Goal: Task Accomplishment & Management: Use online tool/utility

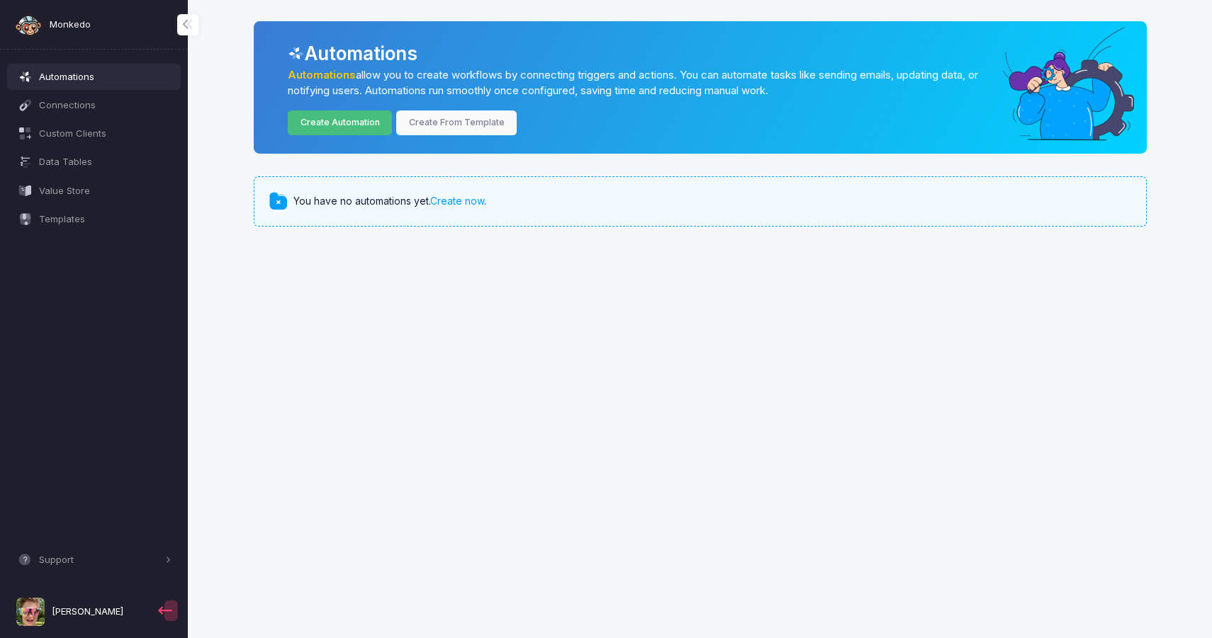
click at [365, 132] on link "Create Automation" at bounding box center [340, 123] width 104 height 25
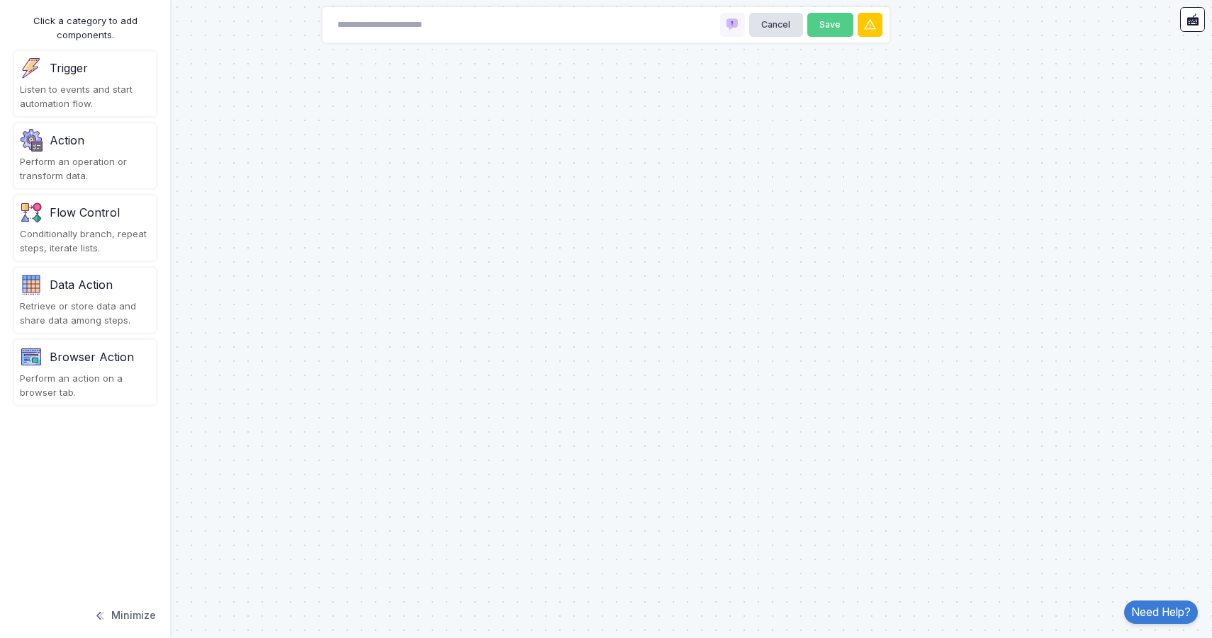
click at [109, 103] on div "Listen to events and start automation flow." at bounding box center [85, 97] width 130 height 28
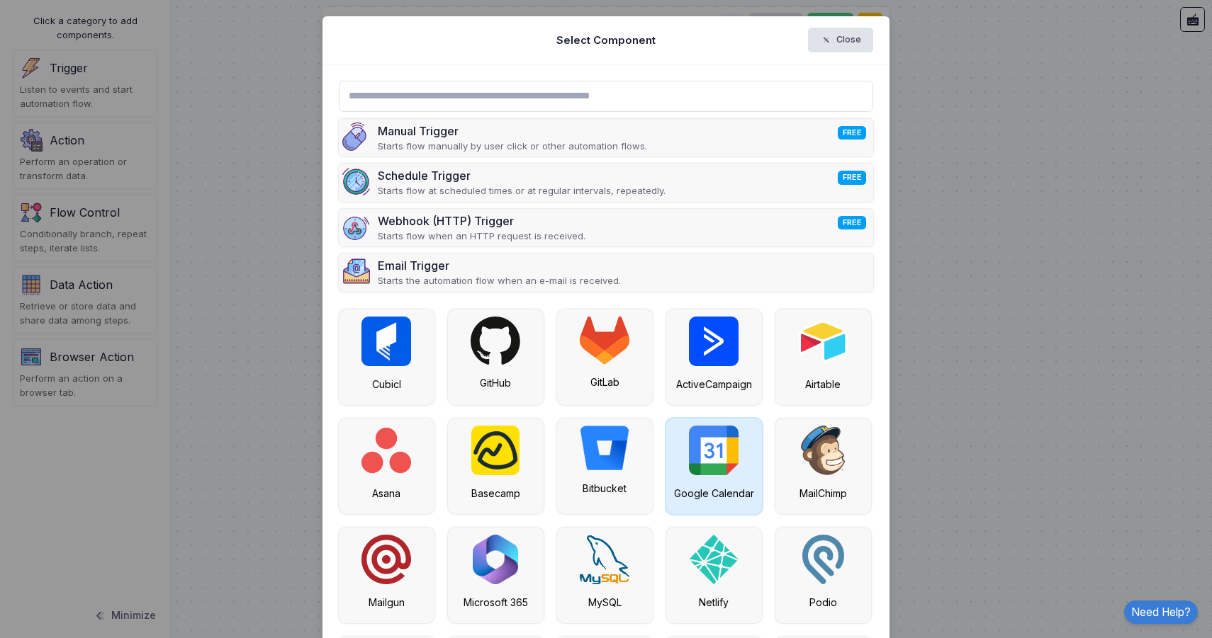
click at [731, 494] on div "Google Calendar" at bounding box center [713, 493] width 81 height 15
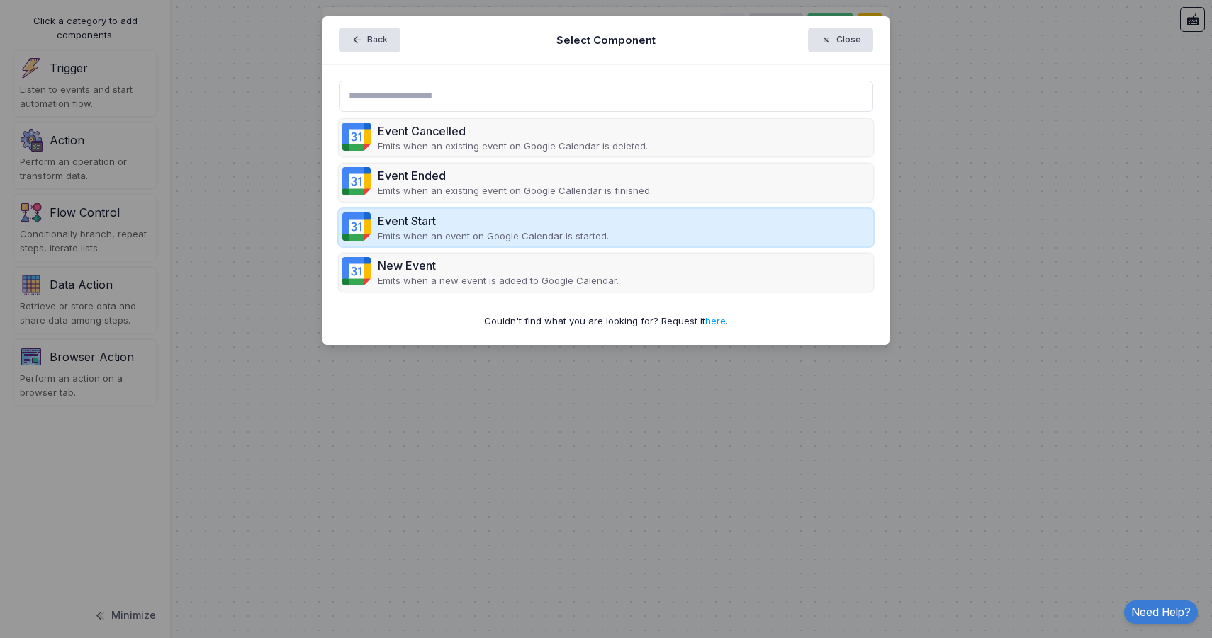
click at [599, 236] on p "Emits when an event on Google Calendar is started." at bounding box center [493, 237] width 231 height 14
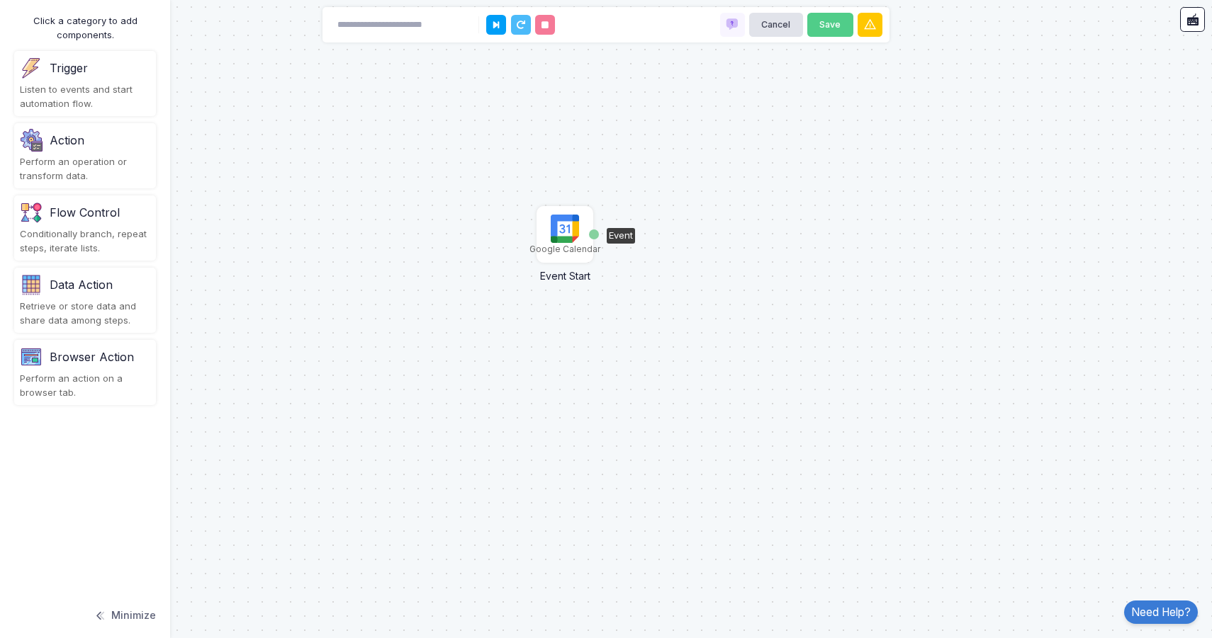
click at [565, 235] on img at bounding box center [565, 229] width 28 height 28
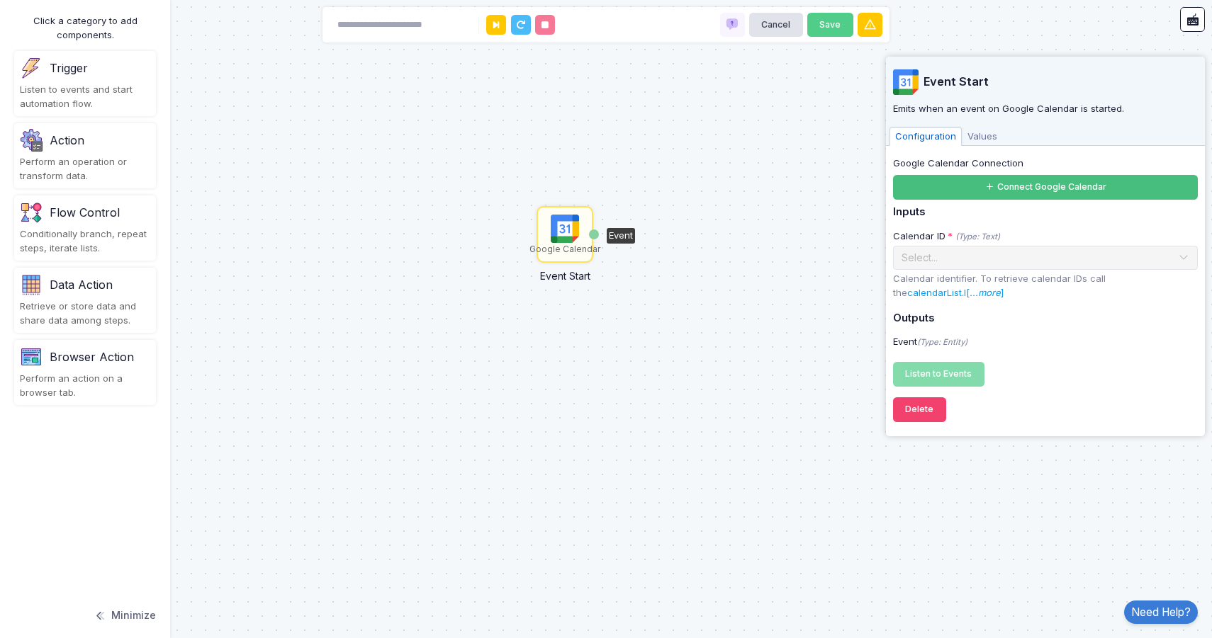
click at [1010, 186] on button "Connect Google Calendar" at bounding box center [1045, 187] width 305 height 25
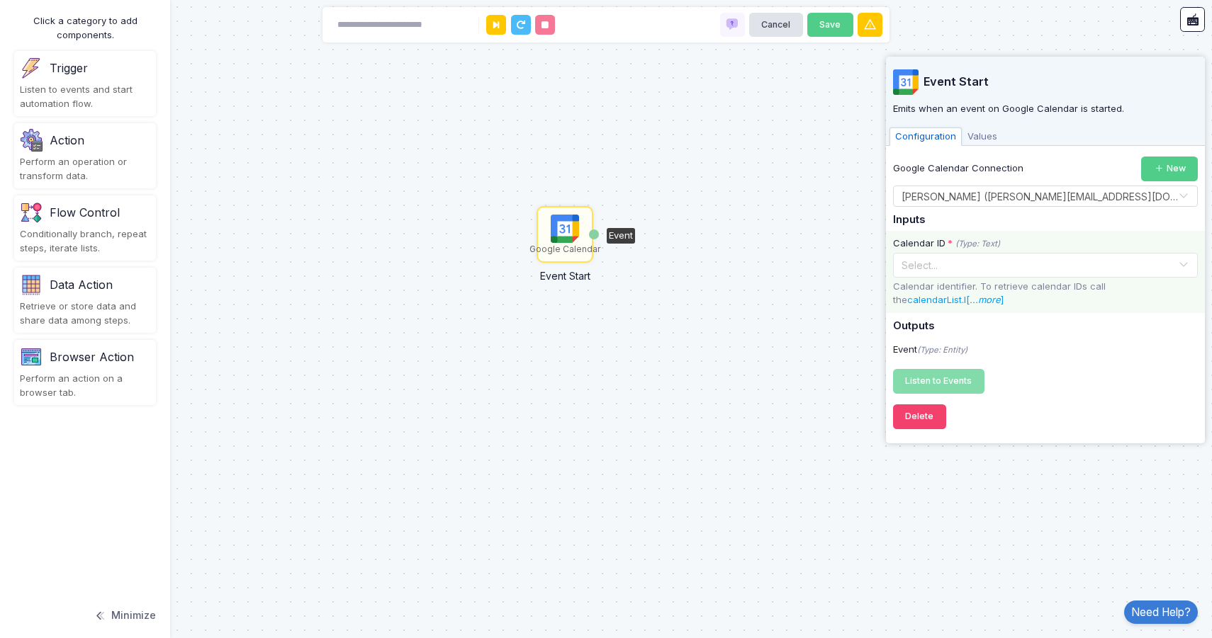
click at [959, 256] on input "text" at bounding box center [1031, 264] width 261 height 16
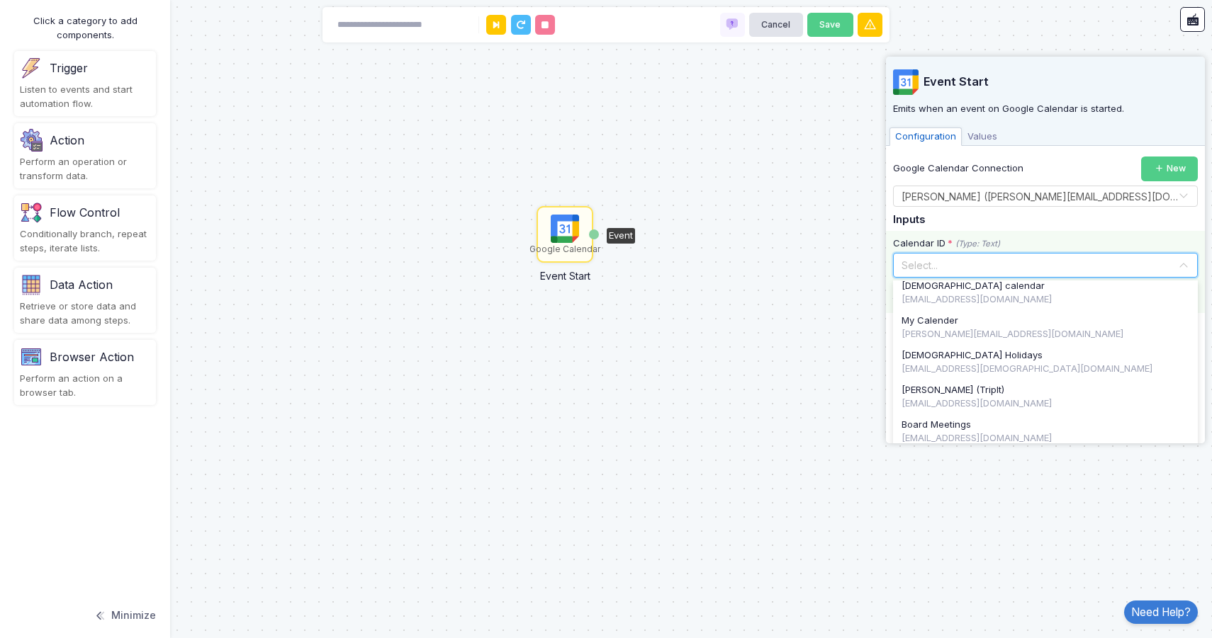
scroll to position [291, 0]
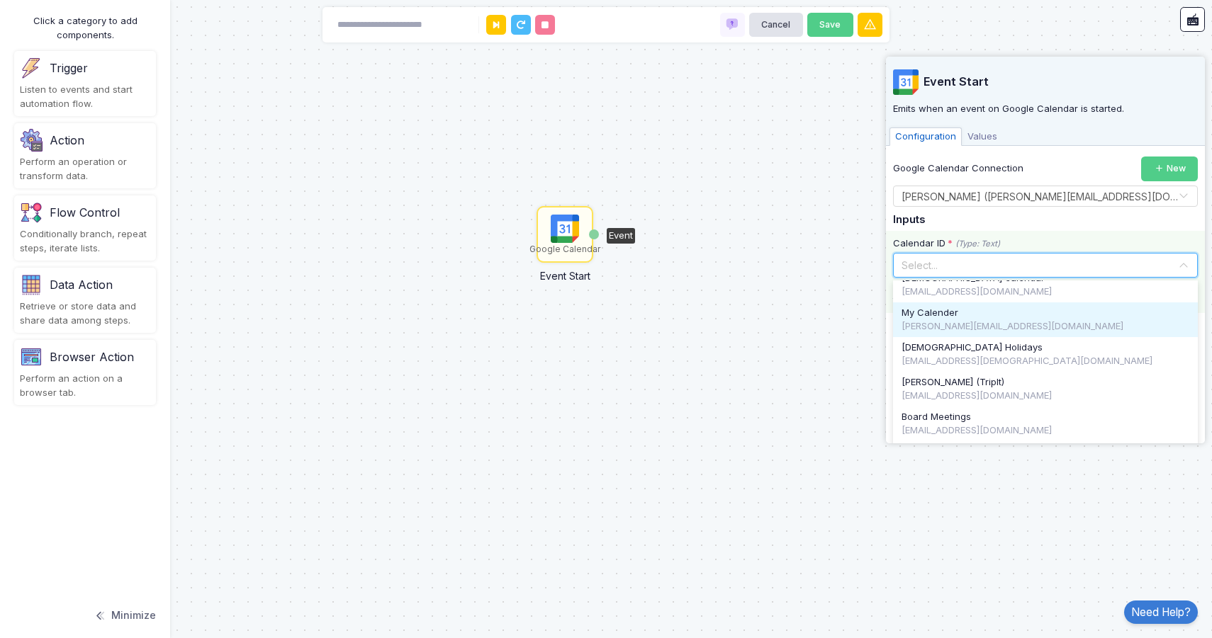
click at [957, 334] on div "[PERSON_NAME][EMAIL_ADDRESS][DOMAIN_NAME]" at bounding box center [1045, 327] width 288 height 14
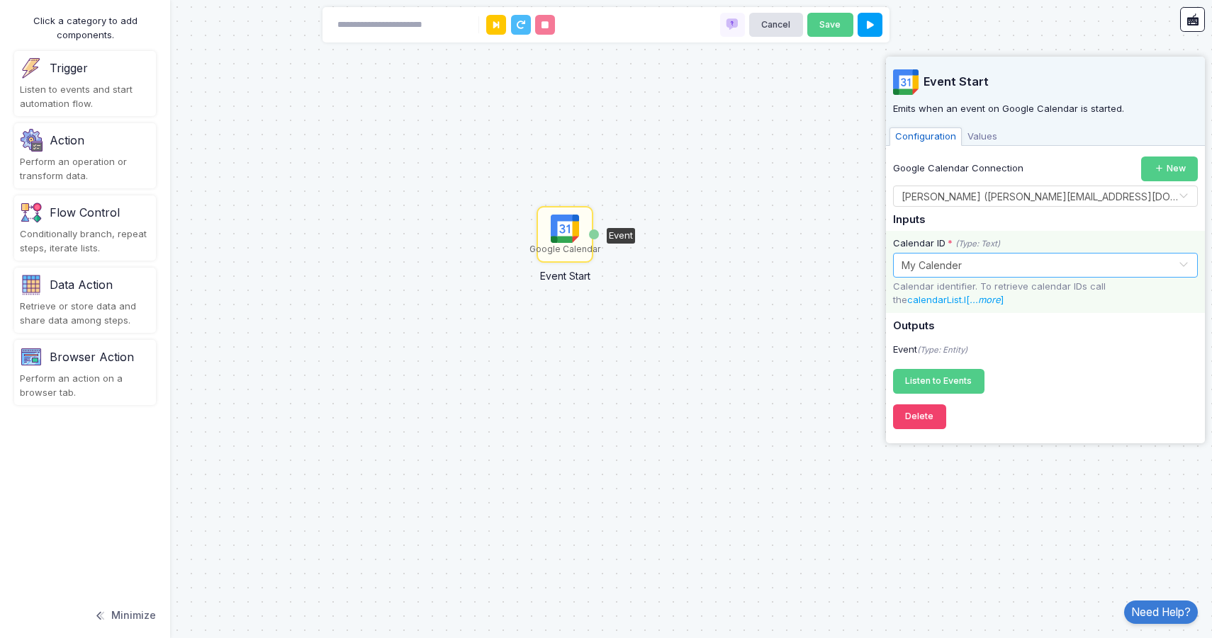
click at [1000, 321] on h5 "Outputs" at bounding box center [1045, 326] width 305 height 13
click at [974, 350] on div "Event (Type: Entity)" at bounding box center [1045, 350] width 319 height 14
click at [956, 385] on span "Listen to Events" at bounding box center [938, 381] width 67 height 11
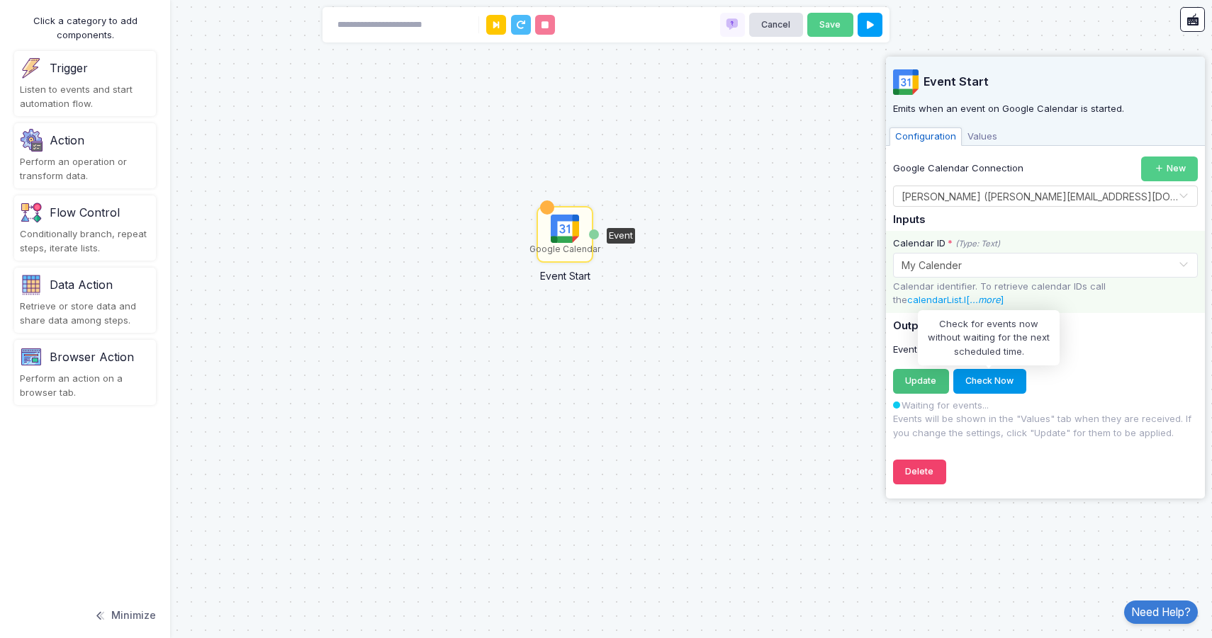
click at [956, 385] on button "Check Now" at bounding box center [989, 381] width 73 height 25
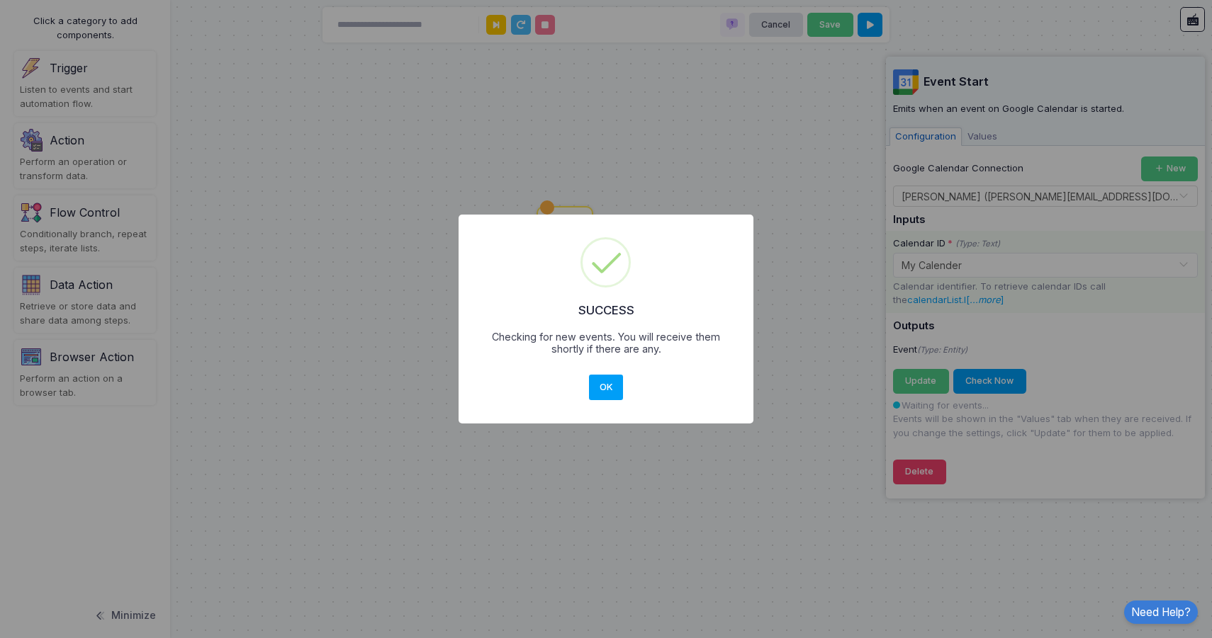
click at [599, 375] on div "OK No Cancel" at bounding box center [606, 387] width 40 height 31
click at [599, 383] on button "OK" at bounding box center [606, 388] width 34 height 26
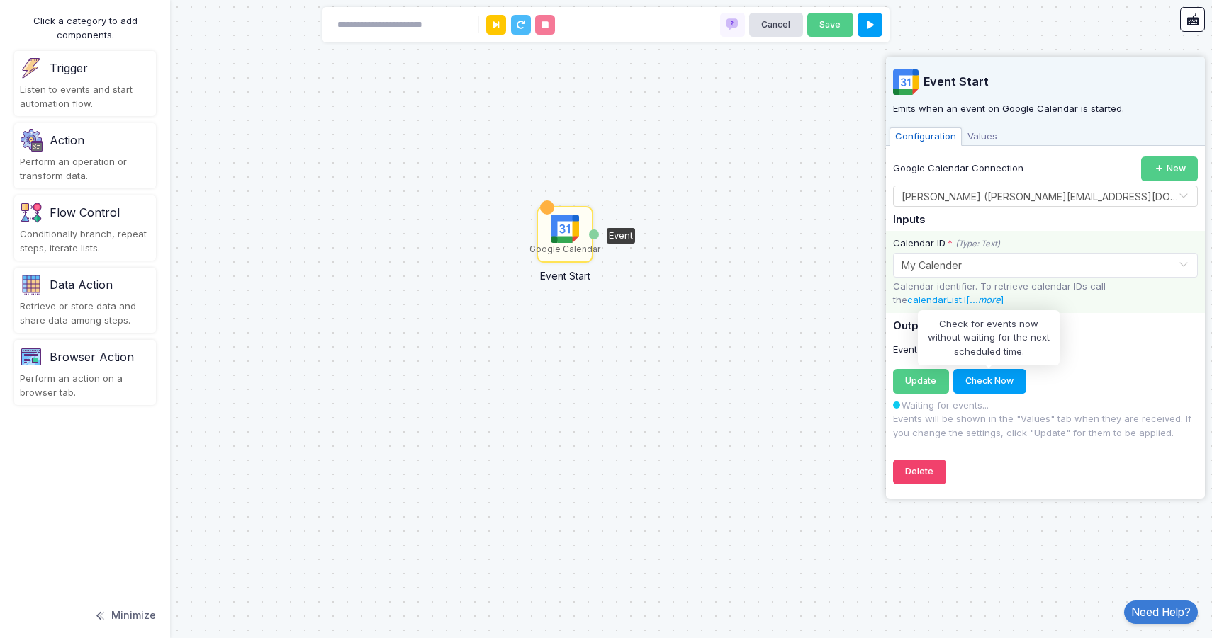
click at [1141, 395] on div "Update Registering... Check Now Check for events now without waiting for the ne…" at bounding box center [1045, 404] width 305 height 71
click at [935, 349] on icon "(Type: Entity)" at bounding box center [942, 350] width 50 height 10
click at [940, 378] on button "Update Registering..." at bounding box center [921, 381] width 56 height 25
click at [977, 138] on span "Values" at bounding box center [981, 137] width 41 height 18
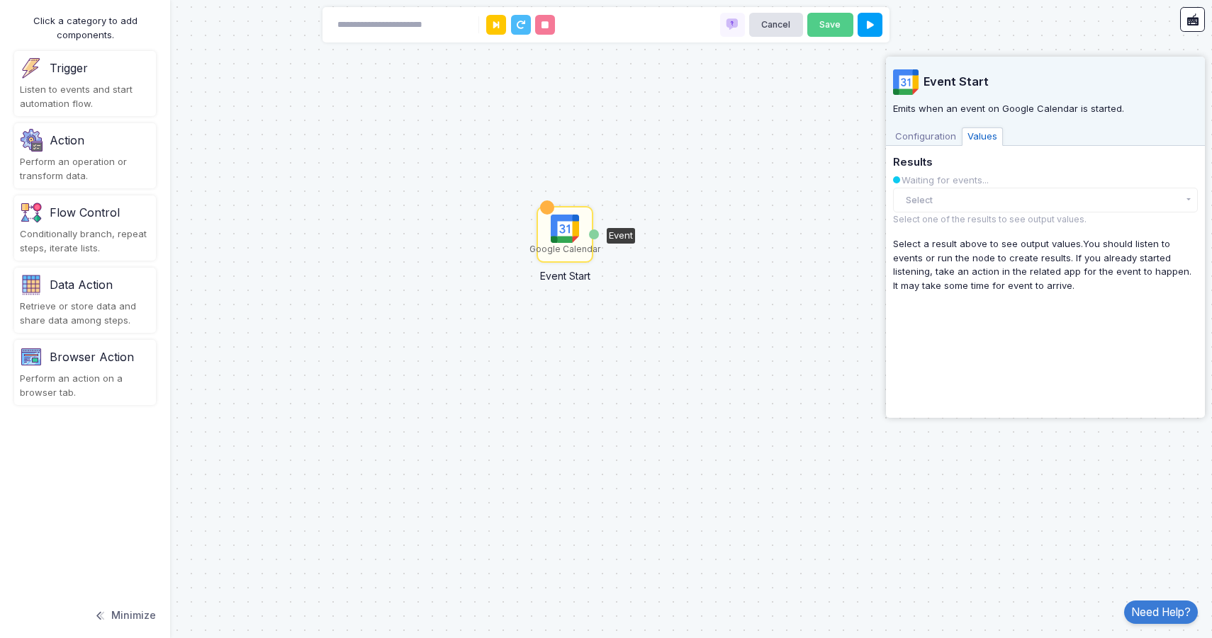
click at [932, 135] on span "Configuration" at bounding box center [925, 137] width 72 height 18
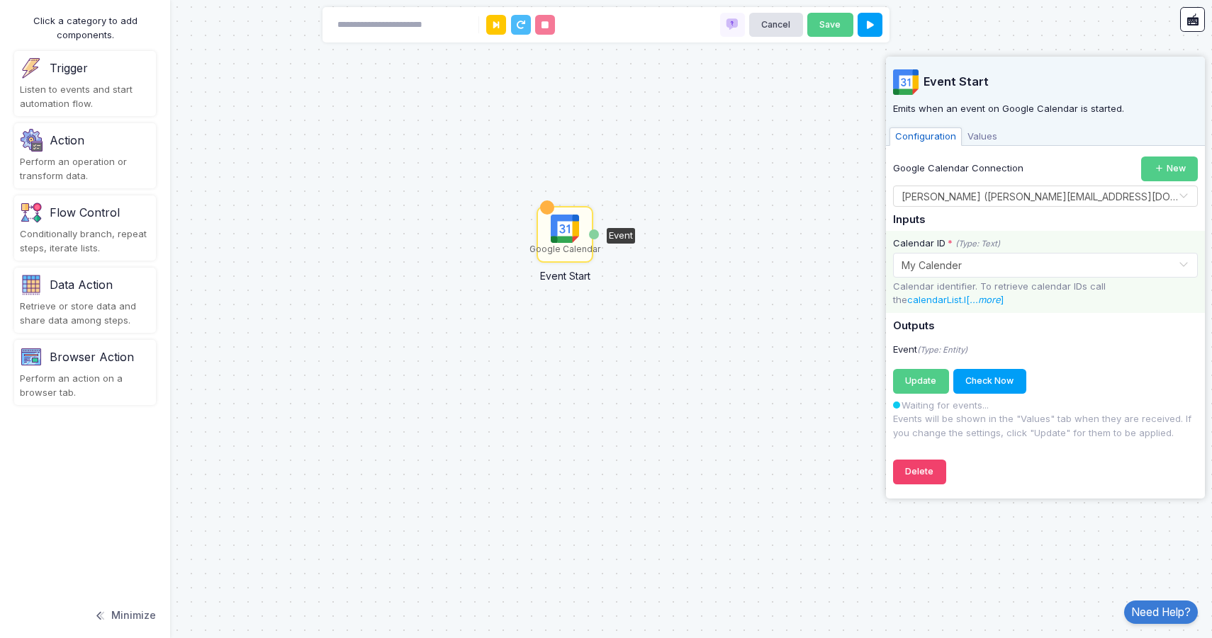
click at [119, 252] on div "Conditionally branch, repeat steps, iterate lists." at bounding box center [85, 241] width 130 height 28
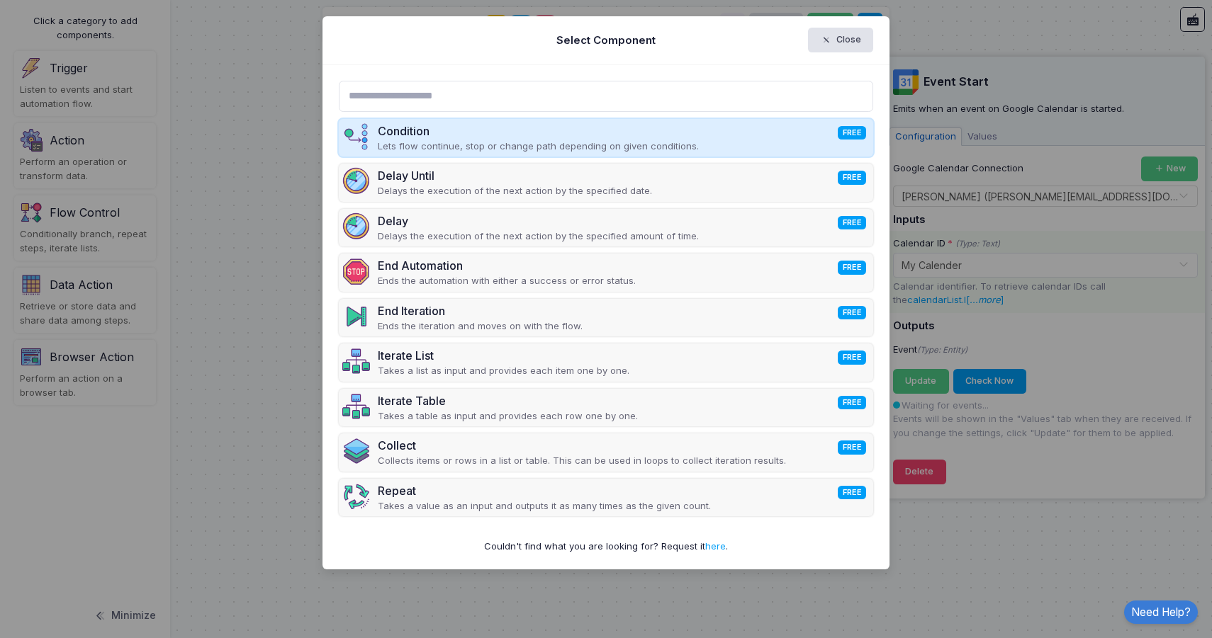
click at [852, 134] on span "FREE" at bounding box center [851, 132] width 28 height 13
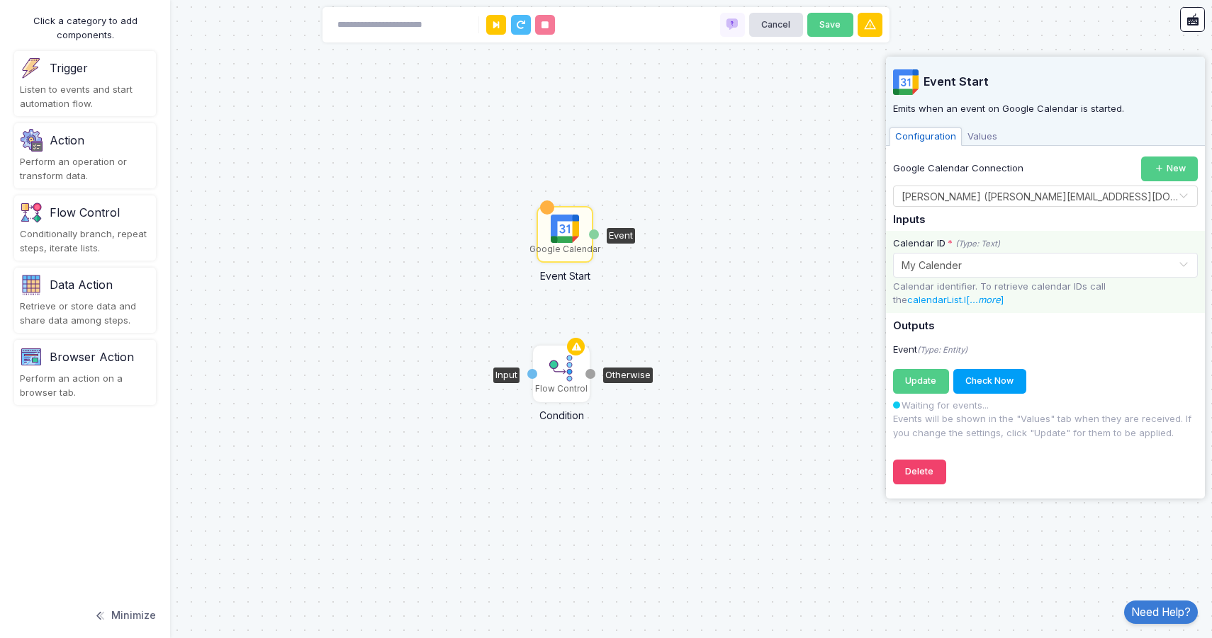
click at [575, 368] on img at bounding box center [561, 368] width 28 height 28
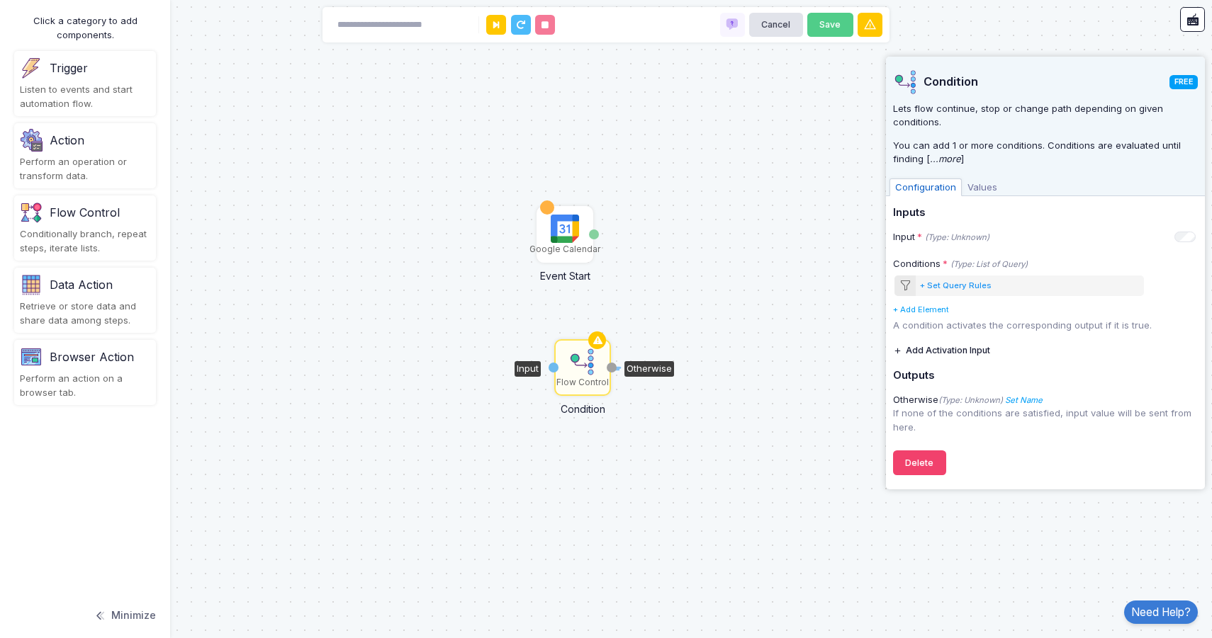
drag, startPoint x: 611, startPoint y: 366, endPoint x: 619, endPoint y: 369, distance: 8.6
drag, startPoint x: 555, startPoint y: 365, endPoint x: 575, endPoint y: 291, distance: 76.5
click at [576, 288] on div "Google Calendar Event Start Event Flow Control Condition Input Otherwise" at bounding box center [606, 319] width 1212 height 638
drag, startPoint x: 553, startPoint y: 366, endPoint x: 520, endPoint y: 228, distance: 141.4
click at [519, 228] on div "Google Calendar Event Start Event Flow Control Condition Input Otherwise" at bounding box center [606, 319] width 1212 height 638
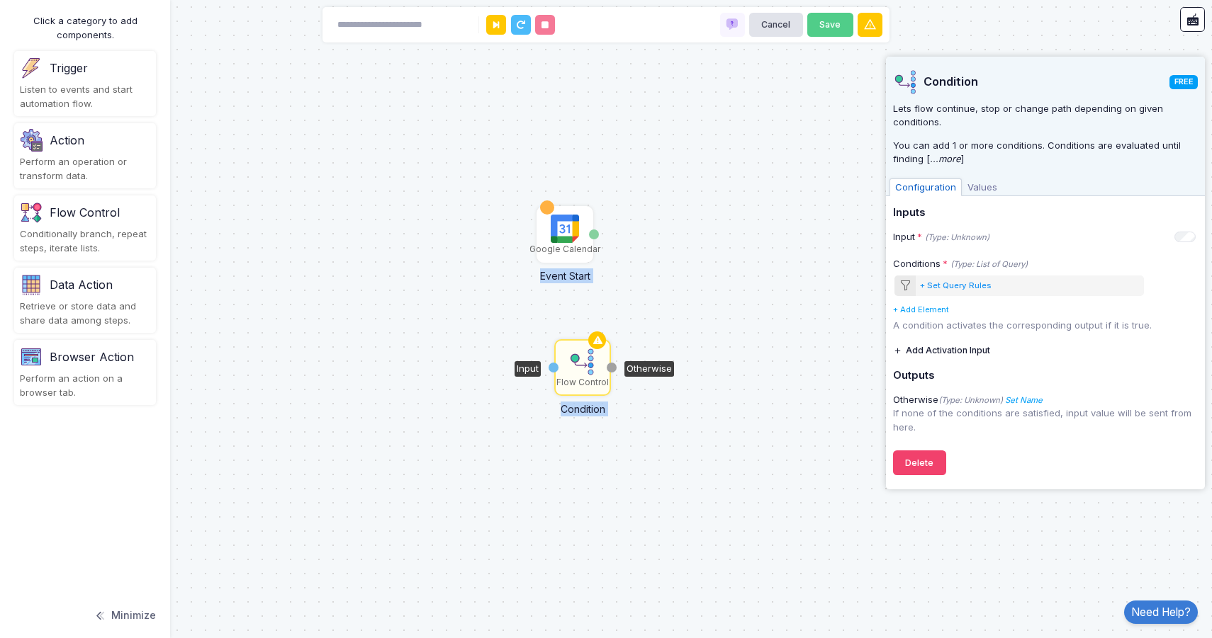
drag, startPoint x: 553, startPoint y: 370, endPoint x: 483, endPoint y: 349, distance: 73.3
click at [483, 349] on div "Google Calendar Event Start Event Flow Control Condition Input Otherwise" at bounding box center [606, 319] width 1212 height 638
drag, startPoint x: 548, startPoint y: 203, endPoint x: 496, endPoint y: 222, distance: 56.1
click at [496, 222] on div "Google Calendar Event Start Event Flow Control Condition Input Otherwise" at bounding box center [606, 319] width 1212 height 638
drag, startPoint x: 548, startPoint y: 203, endPoint x: 531, endPoint y: 171, distance: 35.5
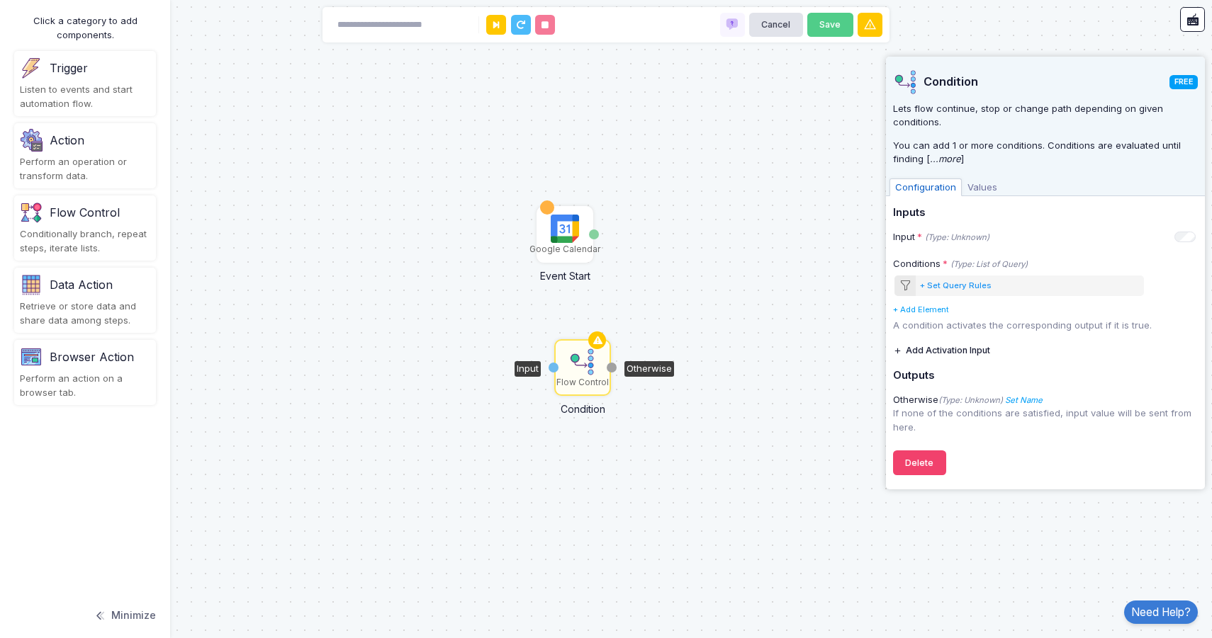
click at [531, 171] on div "Google Calendar Event Start Event Flow Control Condition Input Otherwise" at bounding box center [606, 319] width 1212 height 638
drag, startPoint x: 594, startPoint y: 232, endPoint x: 549, endPoint y: 369, distance: 143.8
click at [1, 1] on div "1 Google Calendar Event Start Event Flow Control Condition Input Otherwise" at bounding box center [0, 0] width 1 height 1
click at [551, 466] on div "1 Google Calendar Event Start Event Flow Control Condition Input Otherwise" at bounding box center [606, 319] width 1212 height 638
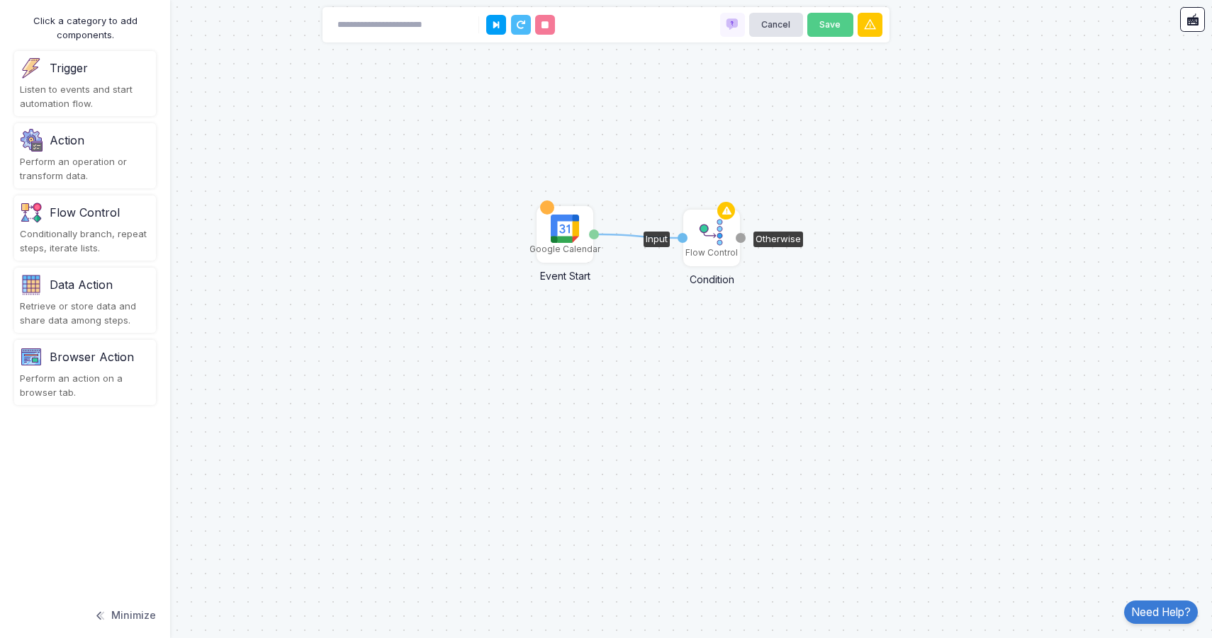
drag, startPoint x: 573, startPoint y: 379, endPoint x: 701, endPoint y: 249, distance: 183.4
click at [701, 249] on div "Flow Control" at bounding box center [711, 253] width 52 height 13
click at [701, 249] on div "Flow Control" at bounding box center [711, 252] width 52 height 13
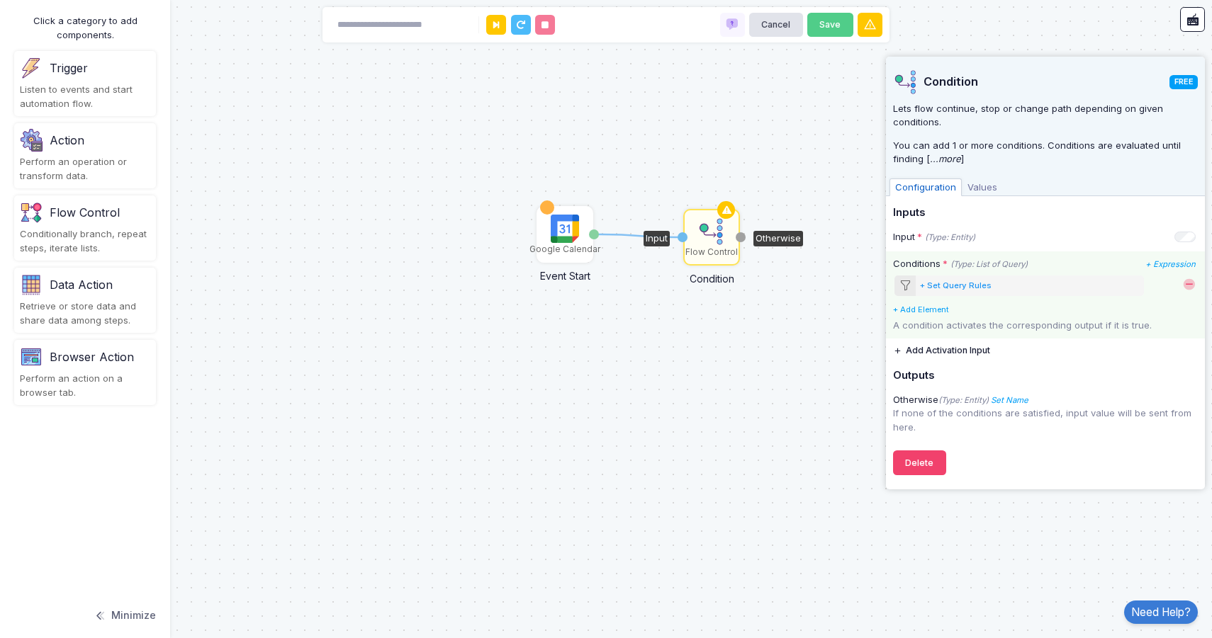
click at [949, 293] on div "+ Set Query Rules" at bounding box center [1019, 286] width 250 height 20
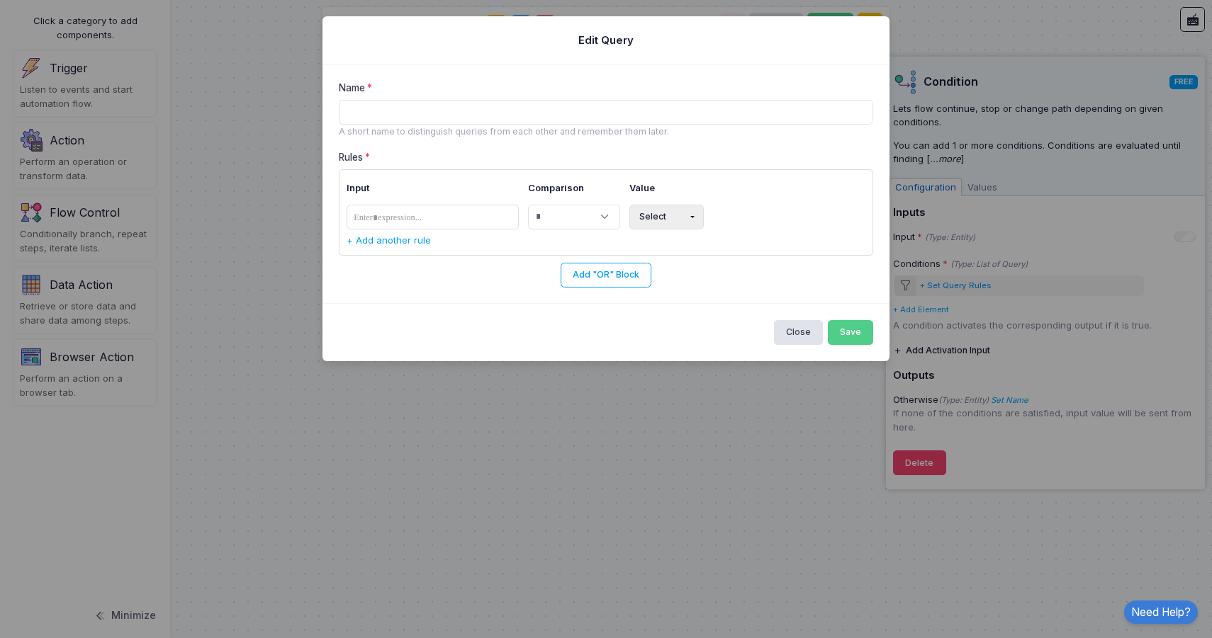
type input "*"
click at [483, 213] on tags "​" at bounding box center [432, 217] width 173 height 25
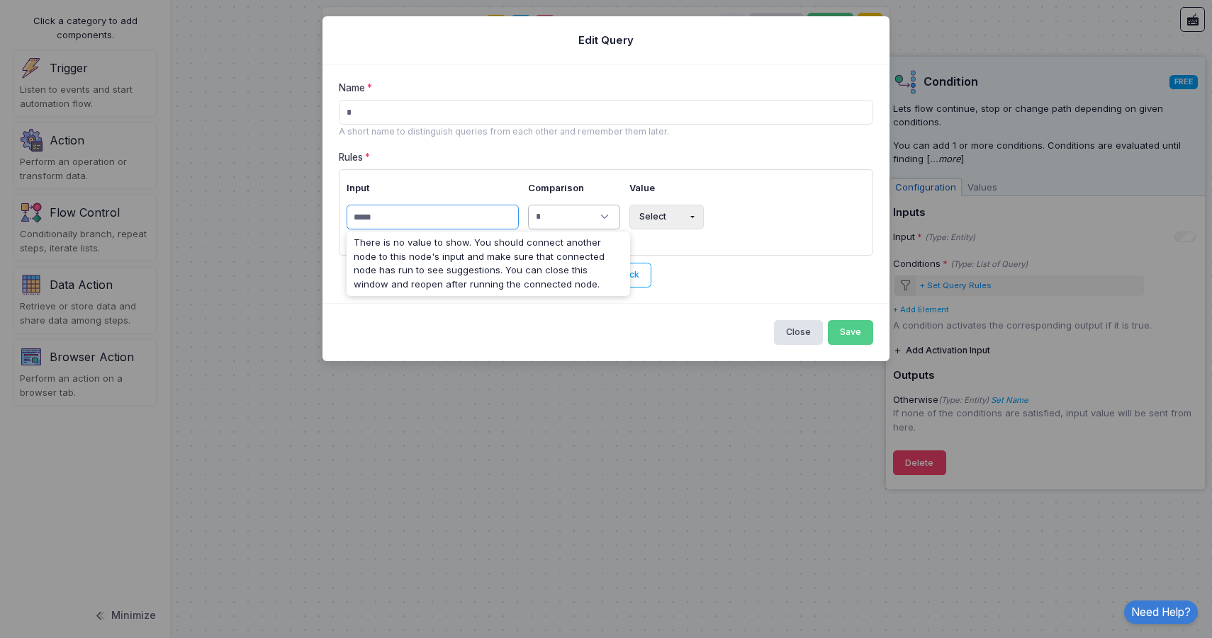
click at [588, 206] on select "**********" at bounding box center [574, 217] width 92 height 25
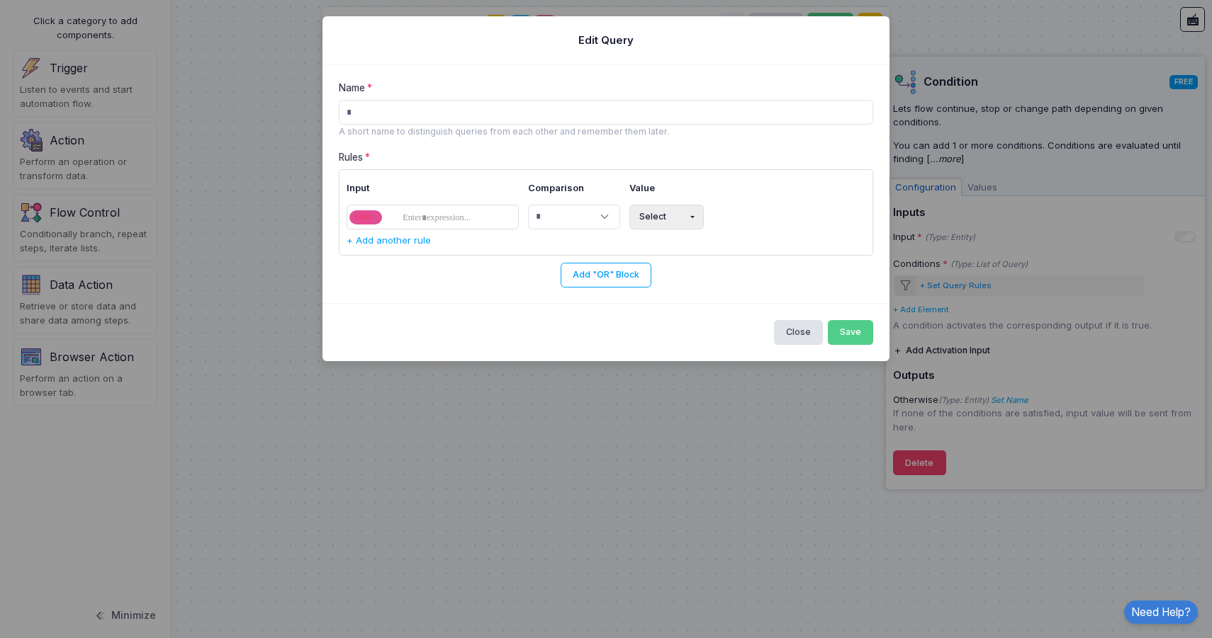
click at [659, 203] on td "Select Expression Text Number Yes/No Date Time" at bounding box center [727, 217] width 205 height 34
click at [659, 206] on button "Select" at bounding box center [666, 217] width 74 height 25
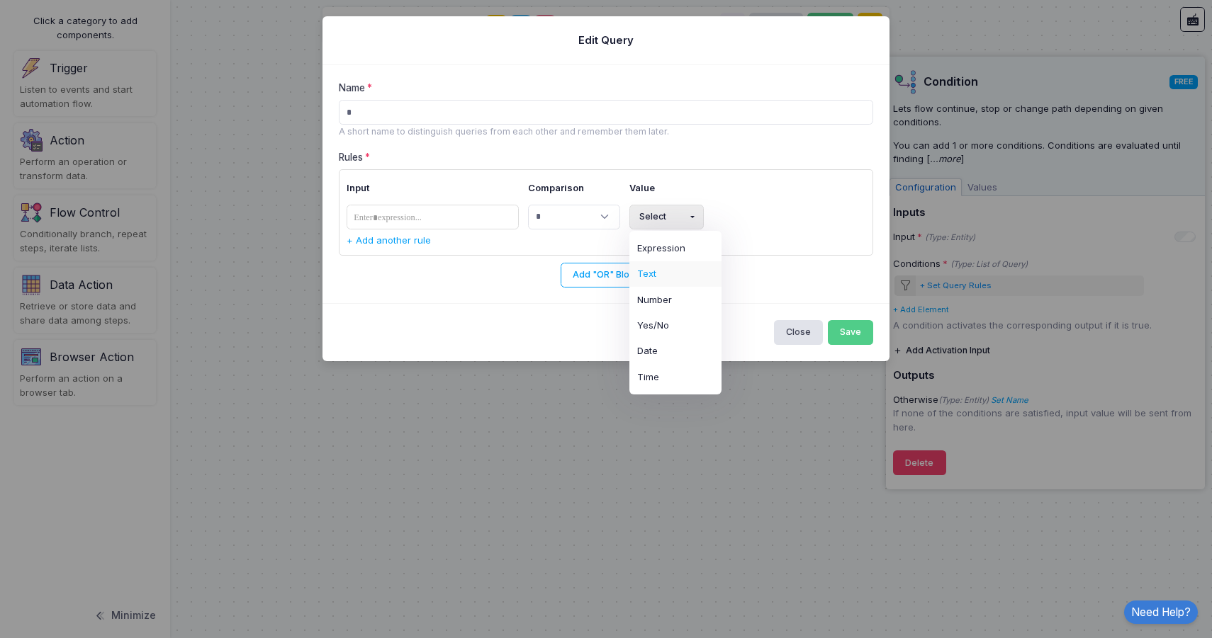
click at [671, 267] on button "Text" at bounding box center [675, 274] width 92 height 26
click at [728, 218] on input "text" at bounding box center [764, 217] width 123 height 25
click at [497, 215] on tags "​" at bounding box center [432, 217] width 173 height 25
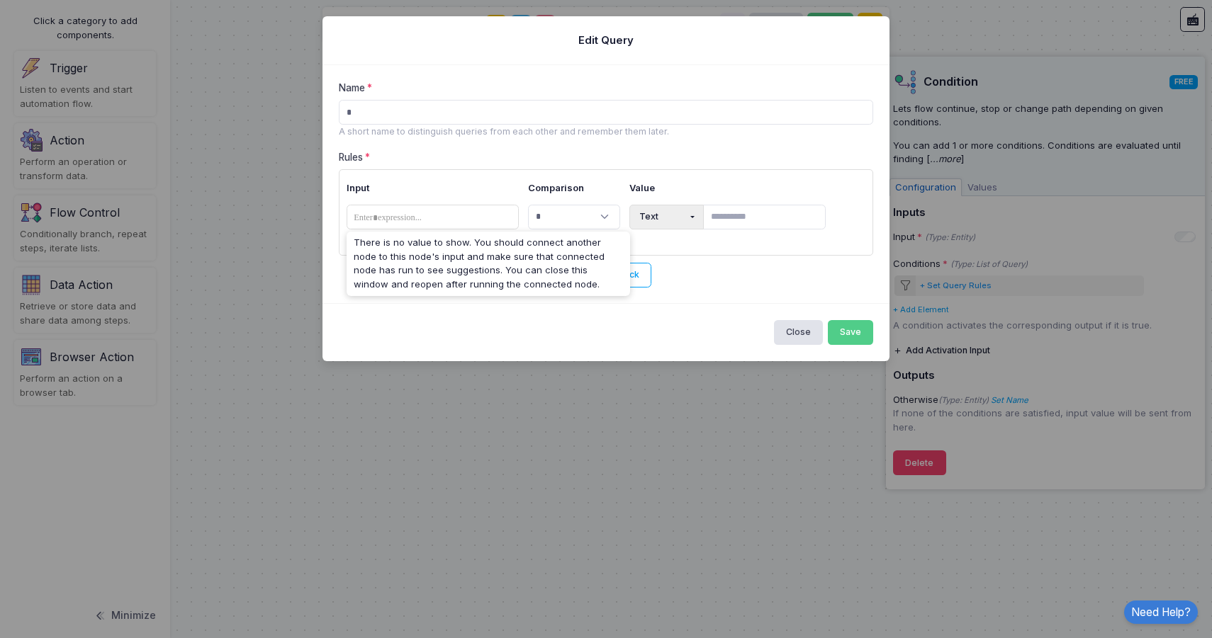
click at [530, 321] on div "Close Save" at bounding box center [605, 331] width 567 height 57
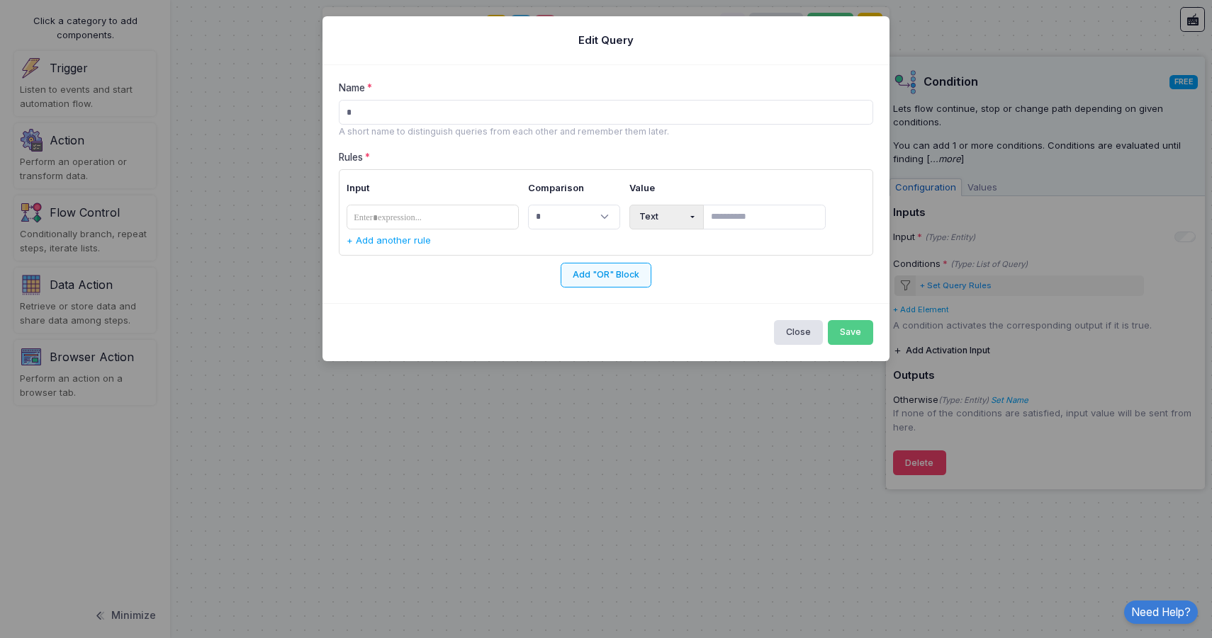
click at [613, 277] on button "Add "OR" Block" at bounding box center [605, 275] width 91 height 25
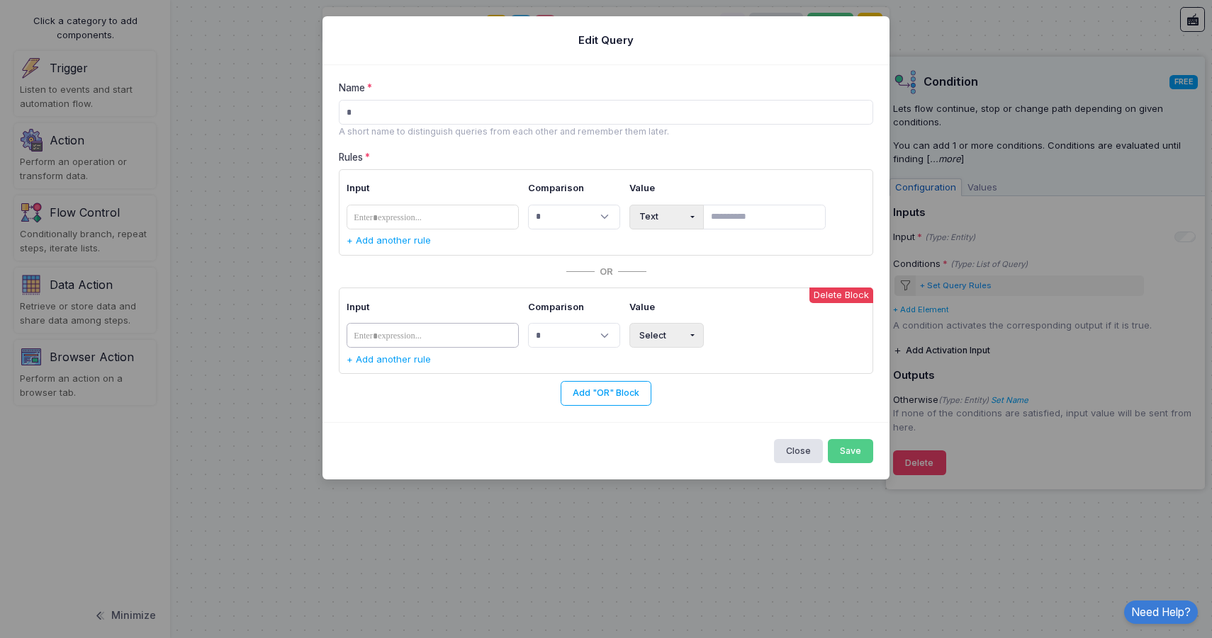
click at [477, 335] on tags "​" at bounding box center [432, 335] width 173 height 25
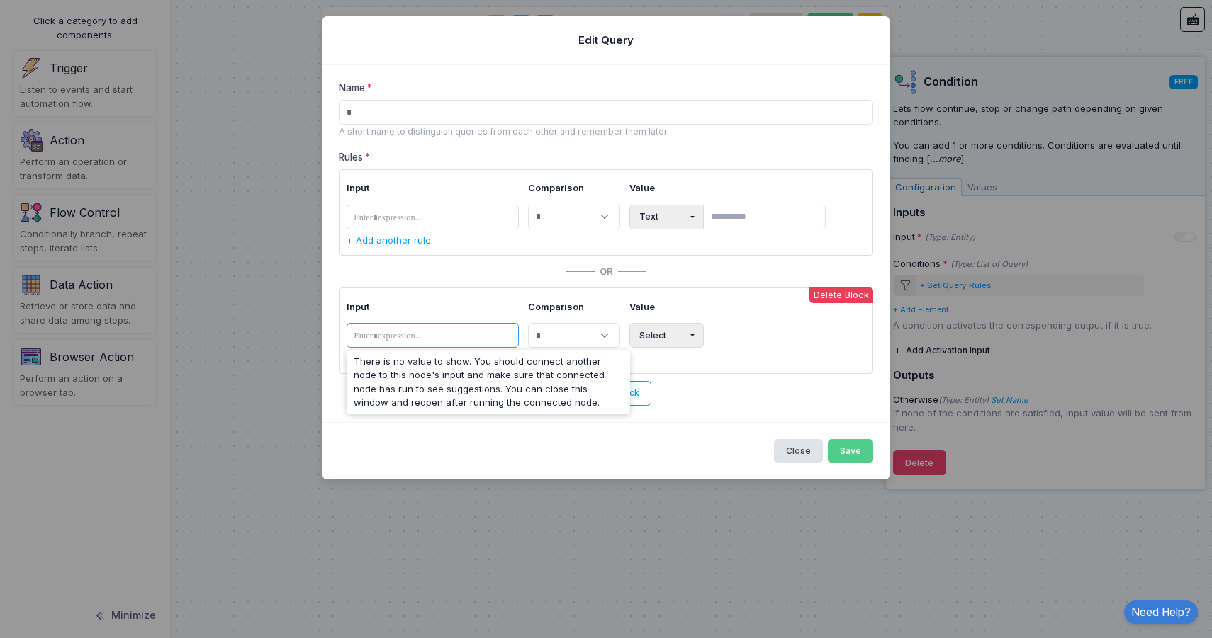
click at [699, 328] on button "Select" at bounding box center [666, 335] width 74 height 25
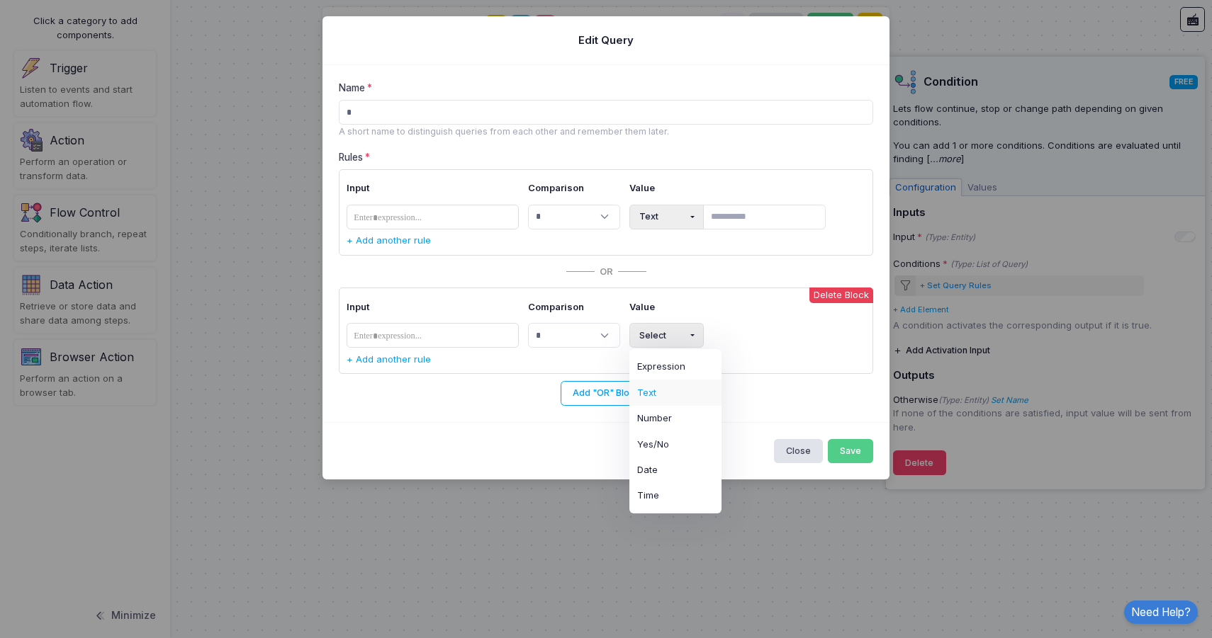
click at [661, 395] on button "Text" at bounding box center [675, 393] width 92 height 26
click at [728, 337] on input "text" at bounding box center [764, 335] width 123 height 25
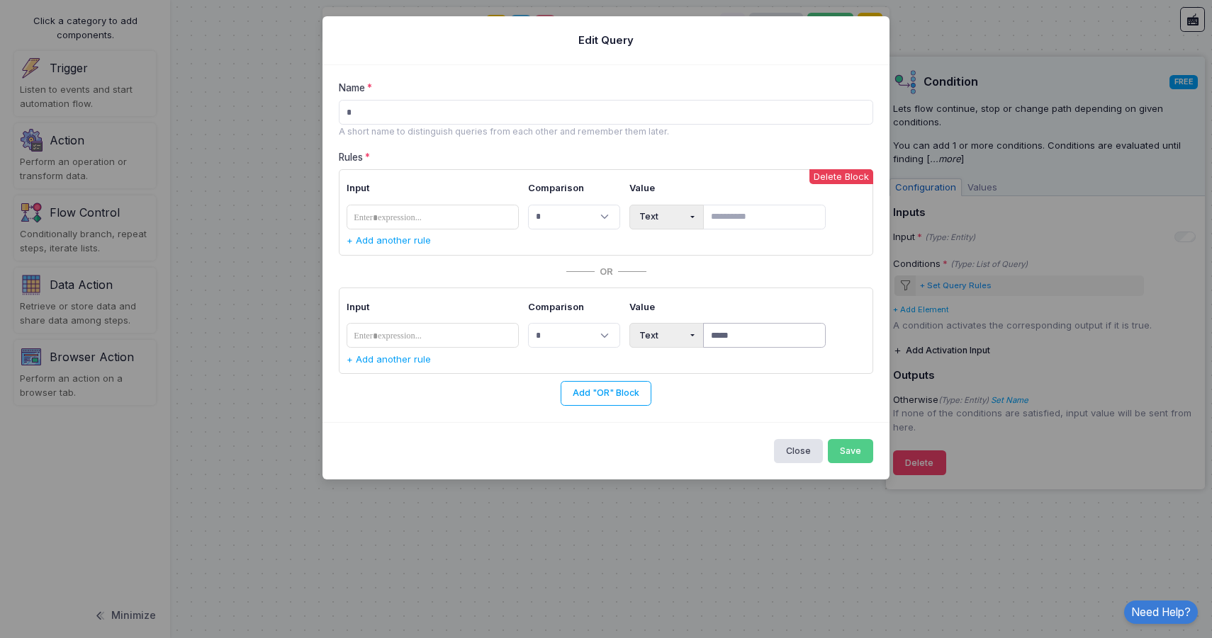
type input "*****"
click at [735, 219] on input "text" at bounding box center [764, 217] width 123 height 25
type input "*****"
click at [762, 335] on input "*****" at bounding box center [764, 335] width 123 height 25
type input "*****"
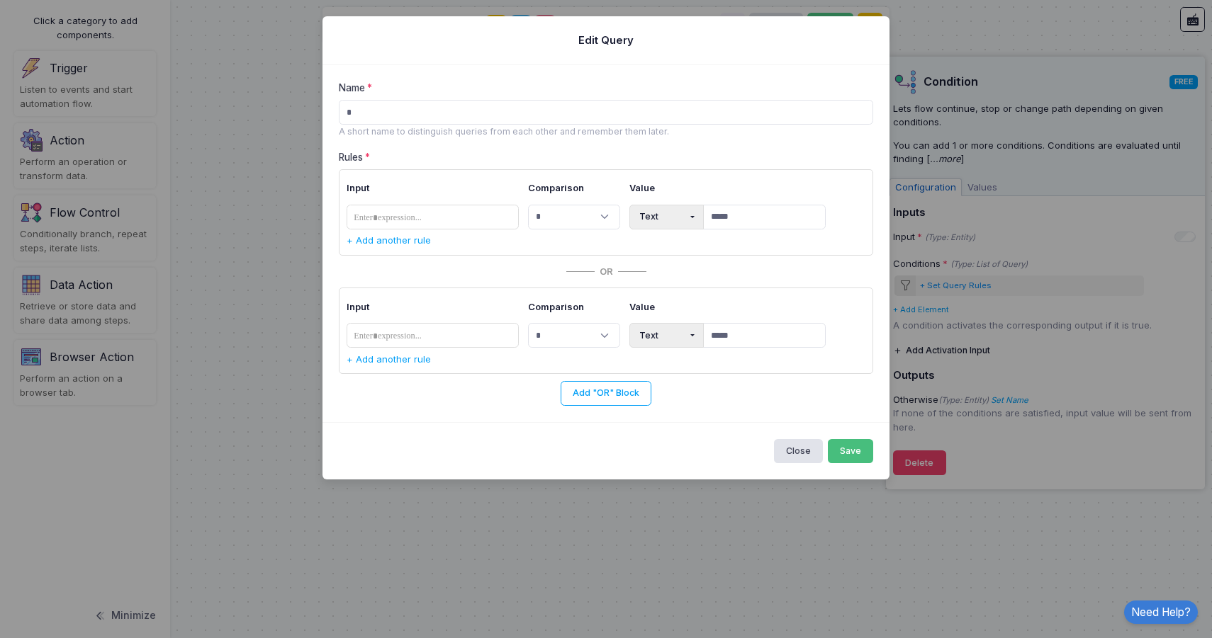
click at [855, 459] on button "Save" at bounding box center [851, 451] width 46 height 25
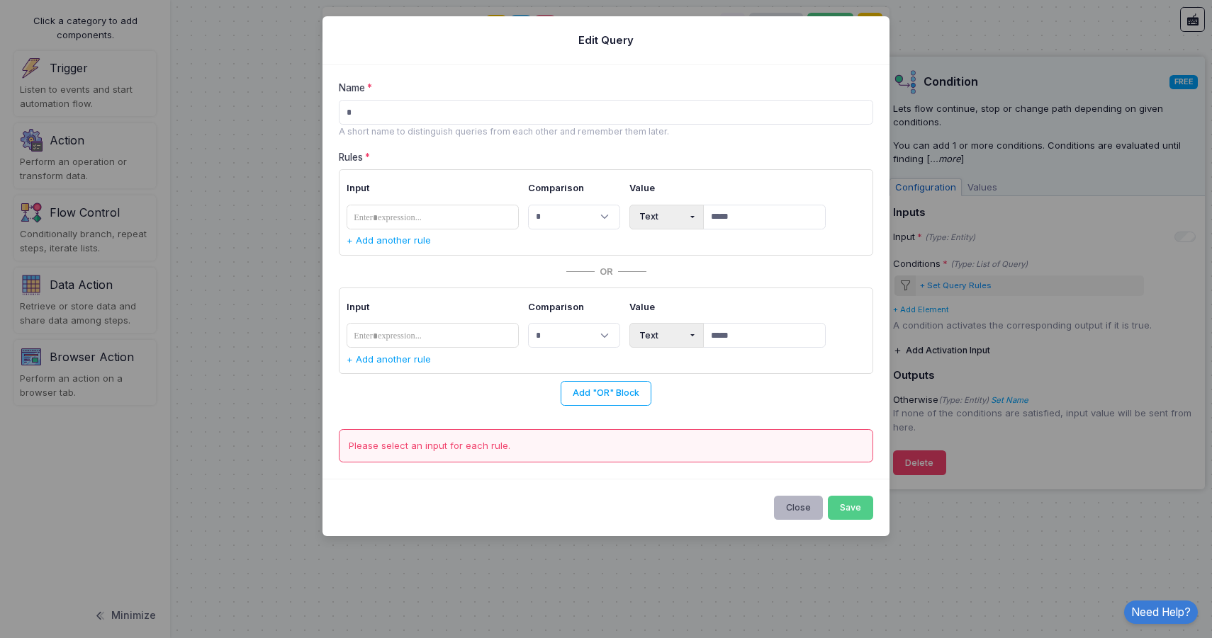
click at [798, 508] on button "Close" at bounding box center [799, 508] width 50 height 25
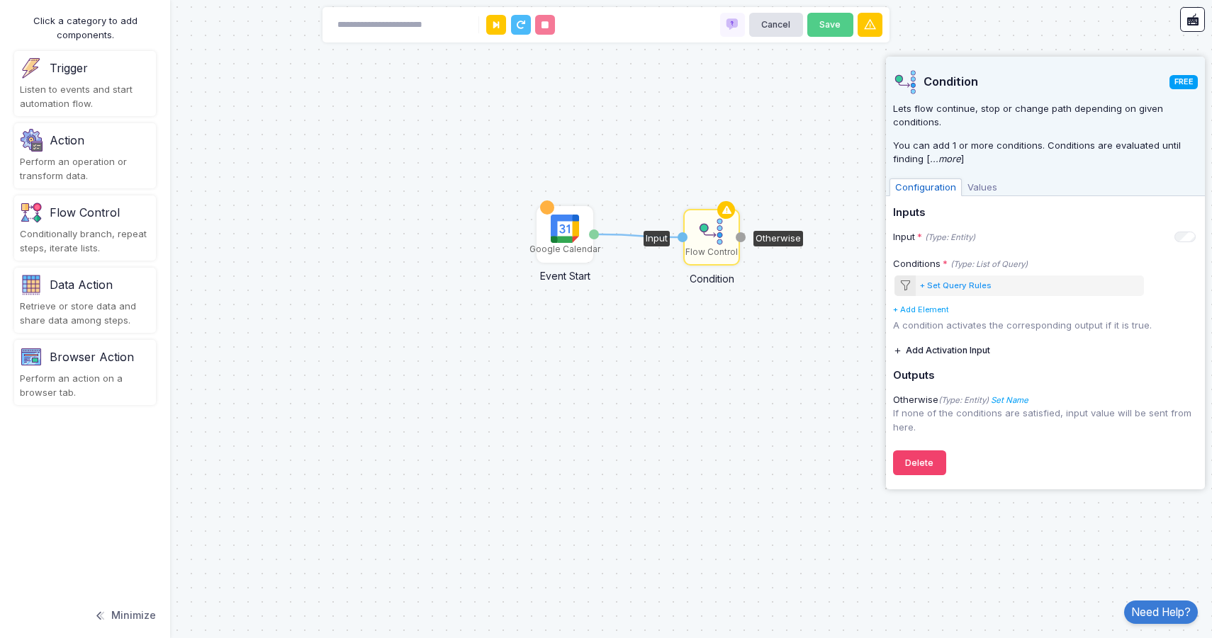
click at [633, 385] on div "1 Google Calendar Event Start Event Flow Control Condition Input Otherwise" at bounding box center [606, 319] width 1212 height 638
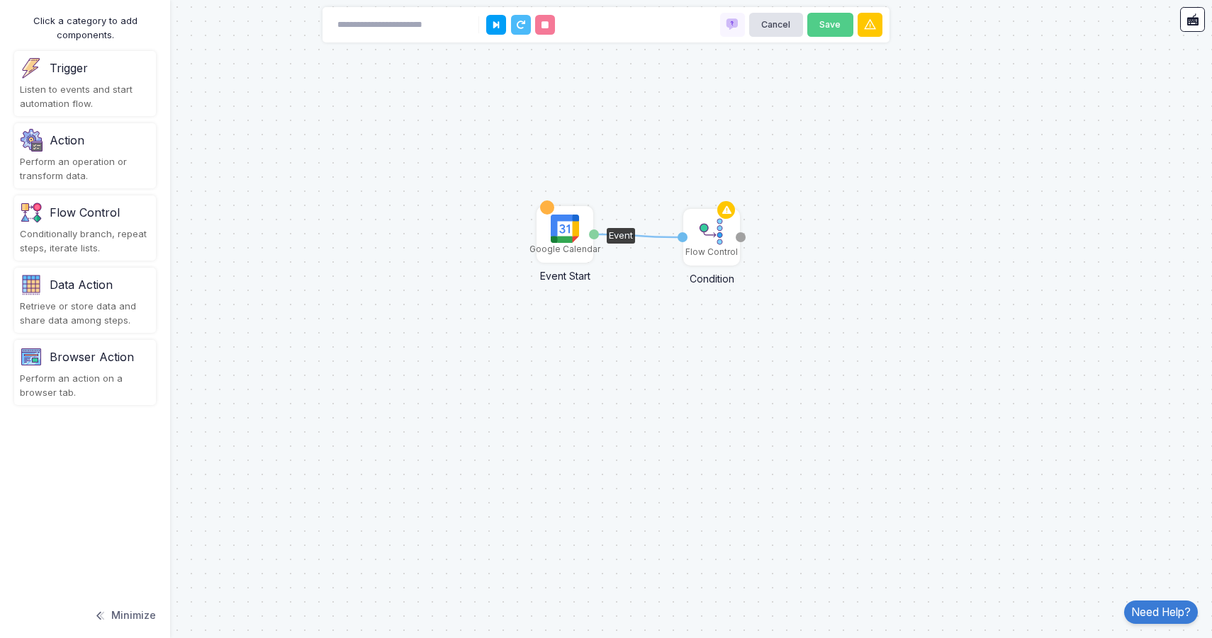
click at [558, 237] on img at bounding box center [565, 229] width 28 height 28
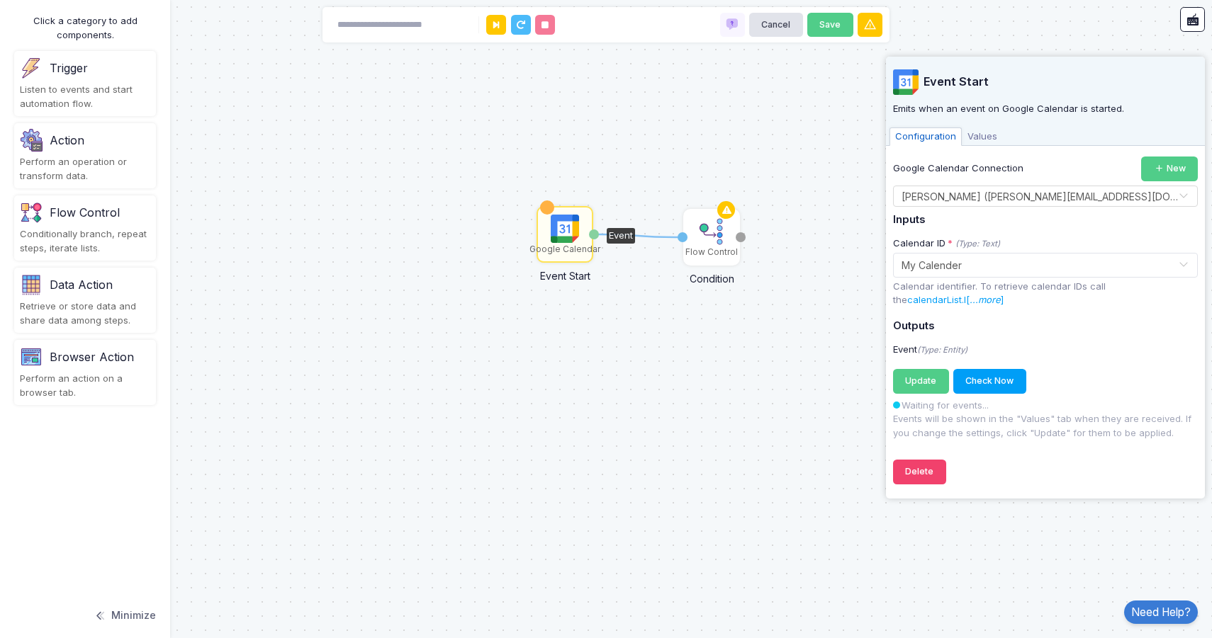
click at [976, 130] on span "Values" at bounding box center [981, 137] width 41 height 18
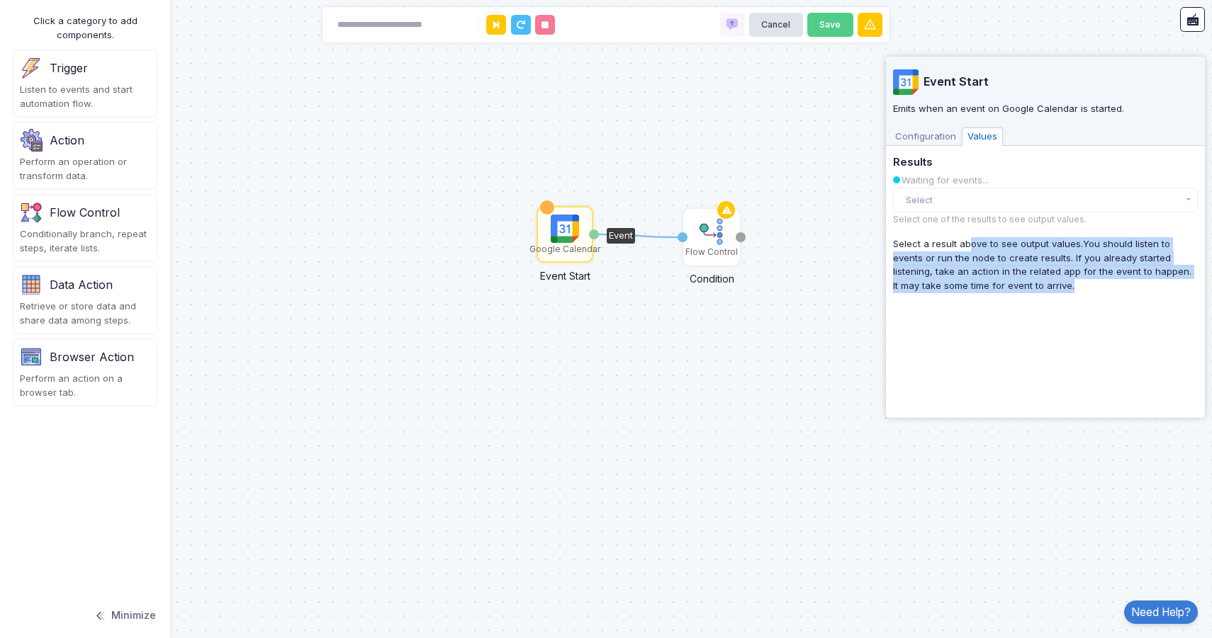
drag, startPoint x: 963, startPoint y: 249, endPoint x: 1078, endPoint y: 289, distance: 122.1
click at [1078, 289] on div "Select a result above to see output values. You should listen to events or run …" at bounding box center [1045, 264] width 305 height 55
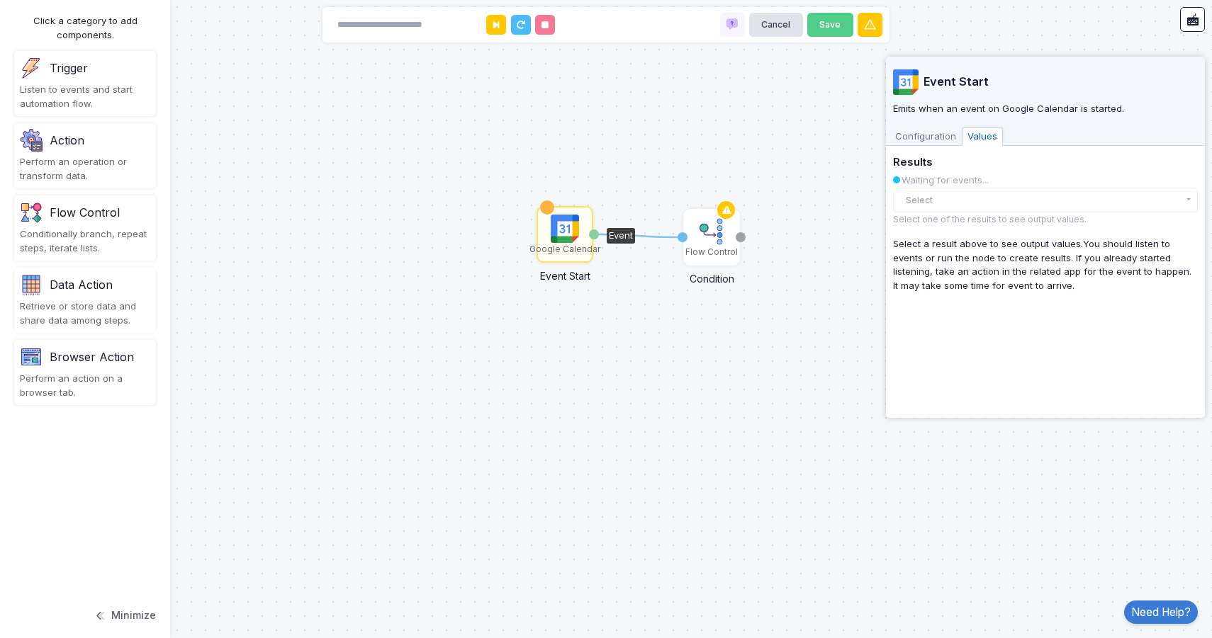
click at [932, 140] on span "Configuration" at bounding box center [925, 137] width 72 height 18
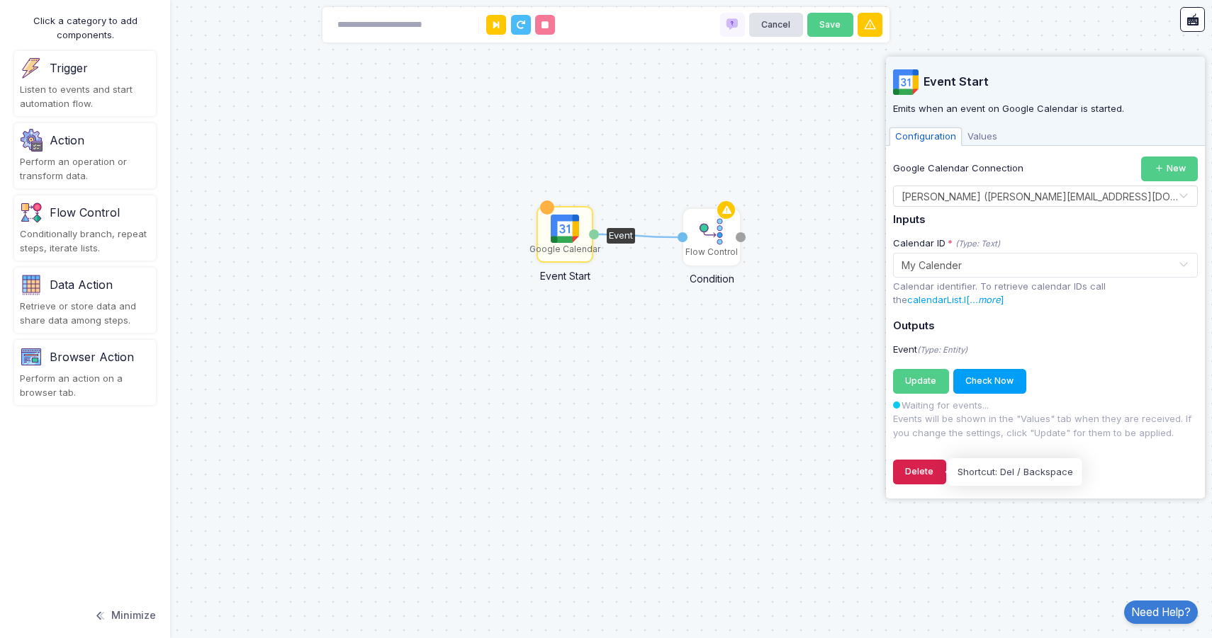
click at [905, 474] on button "Delete" at bounding box center [919, 472] width 53 height 25
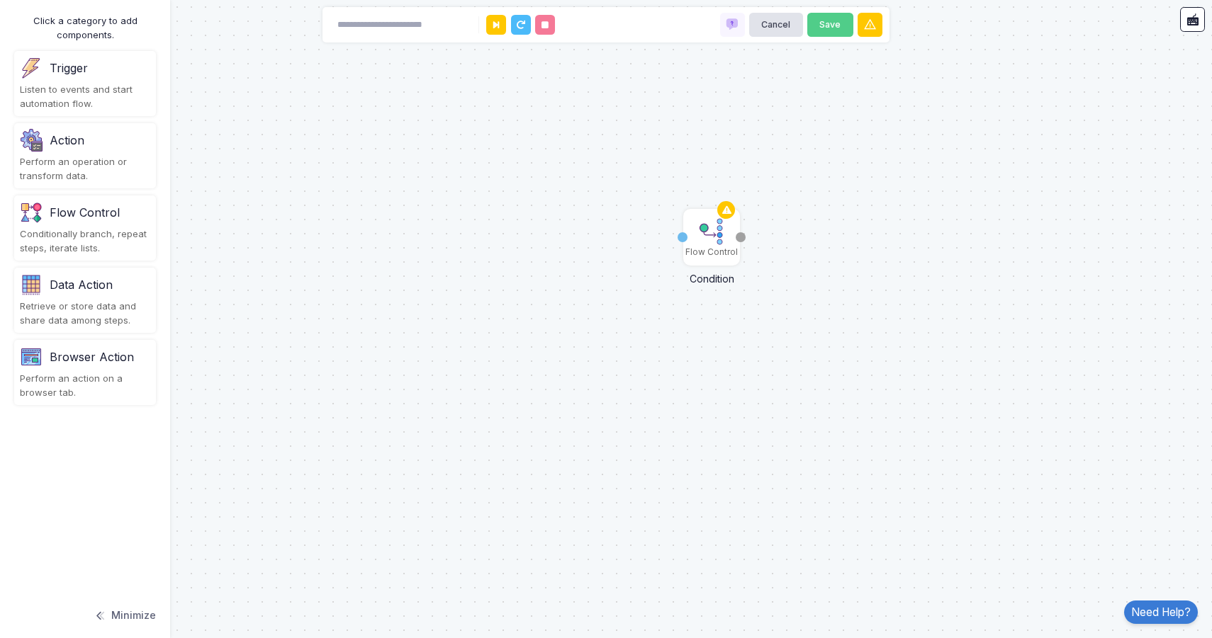
click at [44, 87] on div "Listen to events and start automation flow." at bounding box center [85, 97] width 130 height 28
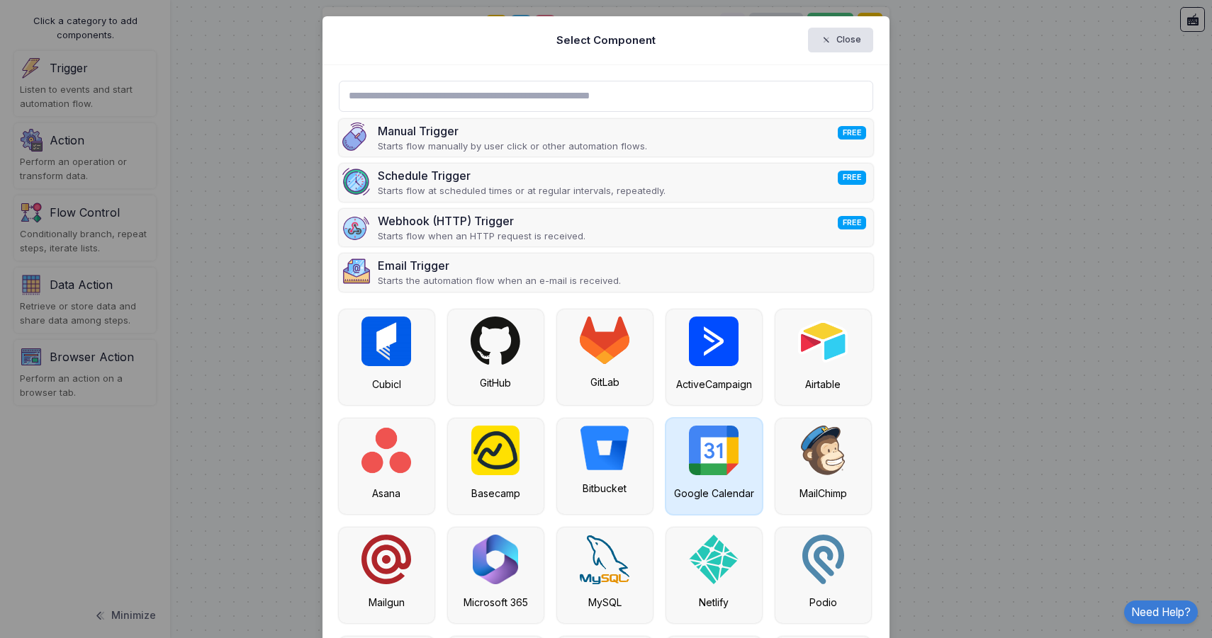
click at [721, 463] on img at bounding box center [714, 451] width 50 height 50
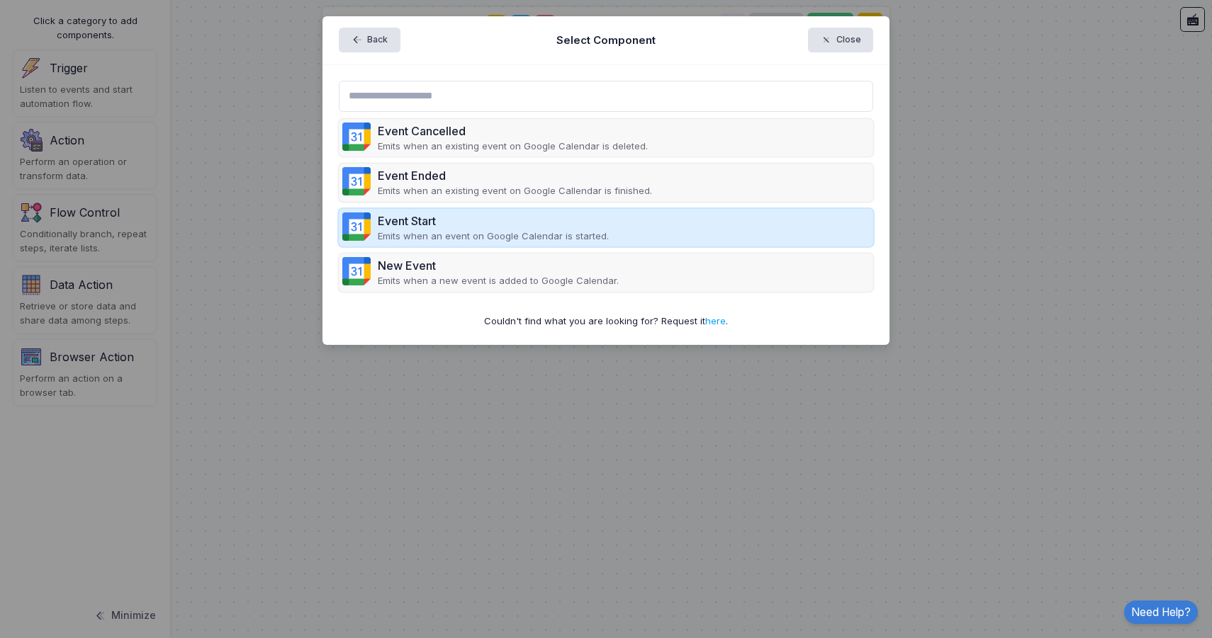
click at [598, 239] on p "Emits when an event on Google Calendar is started." at bounding box center [493, 237] width 231 height 14
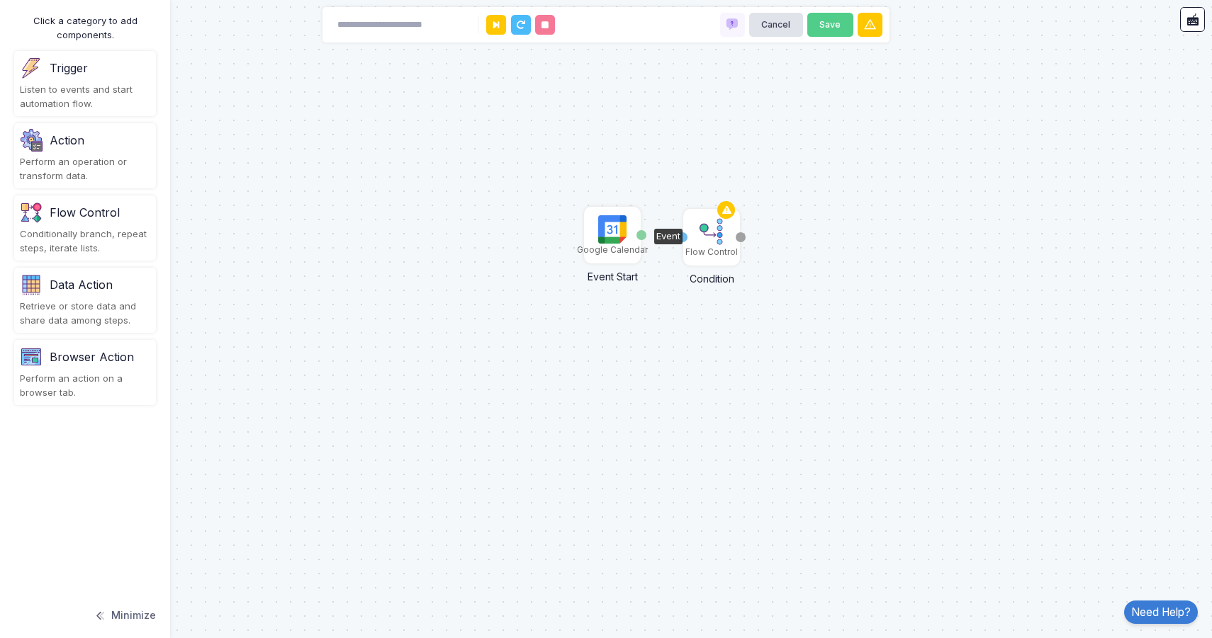
click at [612, 235] on img at bounding box center [612, 229] width 28 height 28
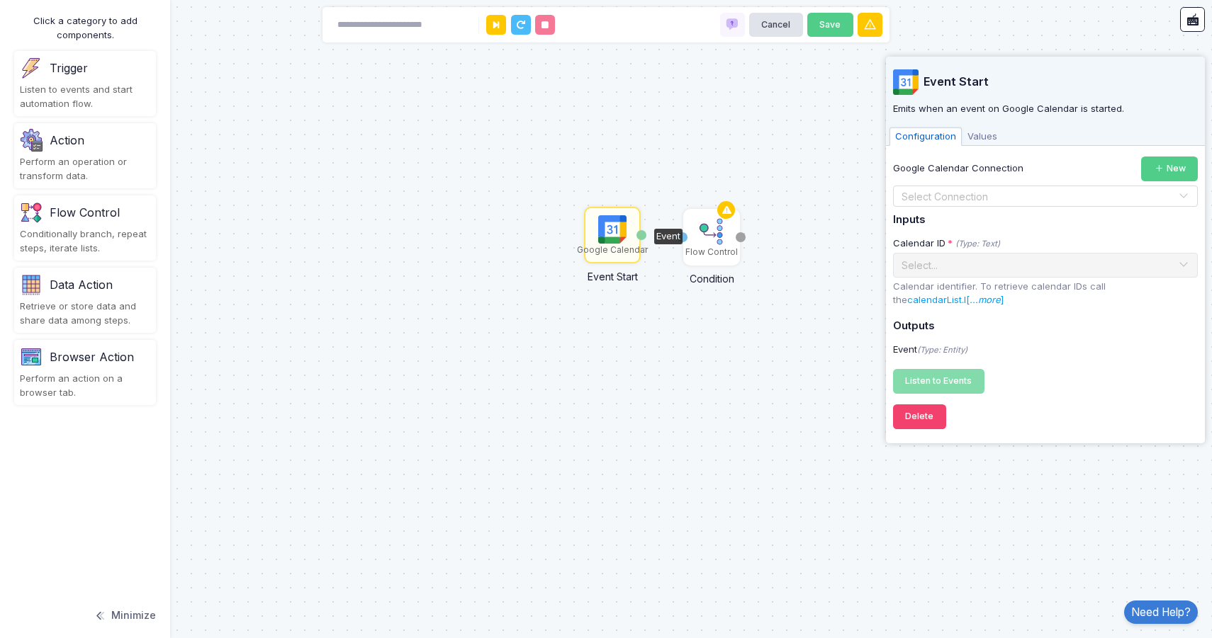
click at [946, 201] on input "text" at bounding box center [1031, 197] width 261 height 16
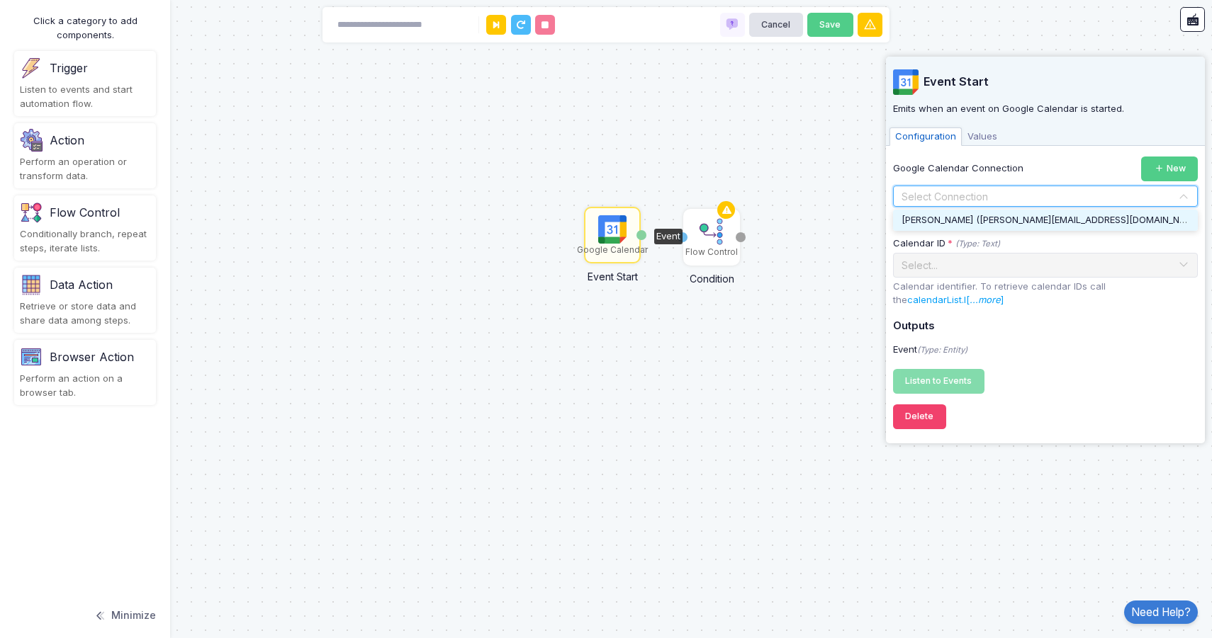
click at [945, 218] on span "[PERSON_NAME] ([PERSON_NAME][EMAIL_ADDRESS][DOMAIN_NAME])" at bounding box center [1052, 219] width 303 height 11
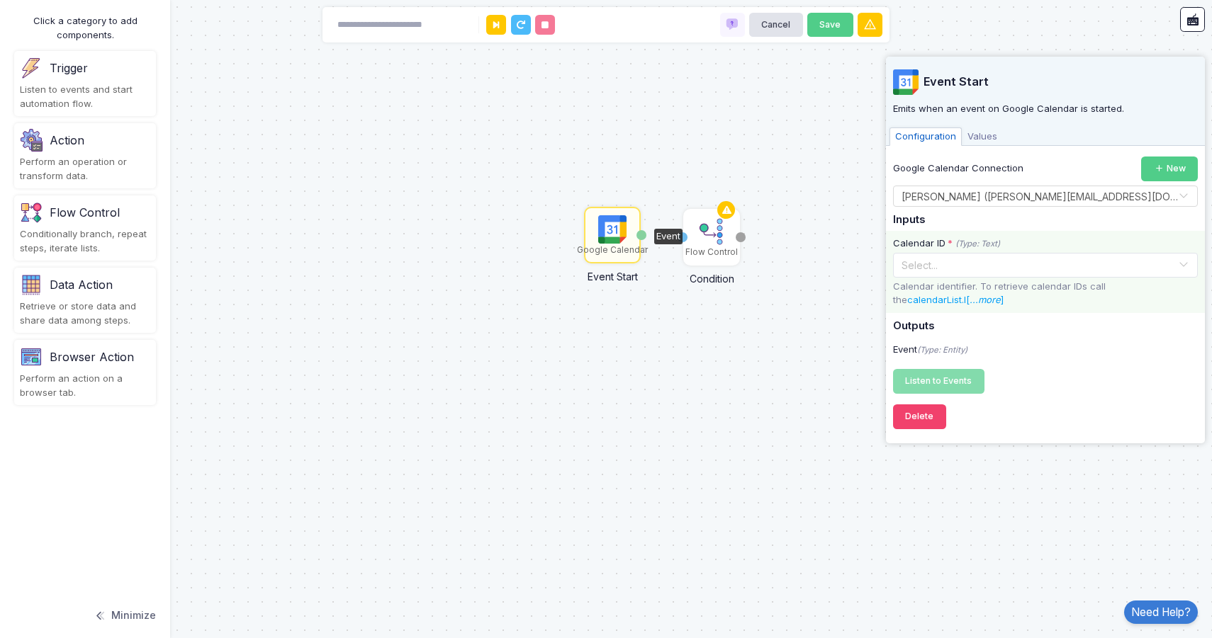
click at [975, 263] on input "text" at bounding box center [1031, 264] width 261 height 16
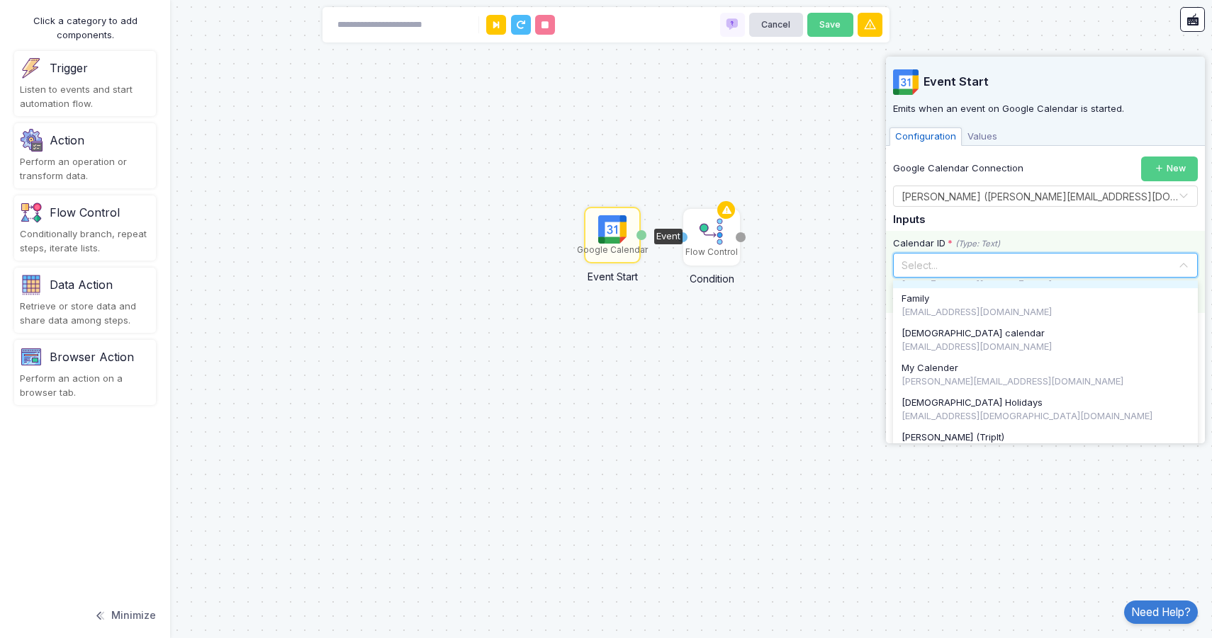
scroll to position [237, 0]
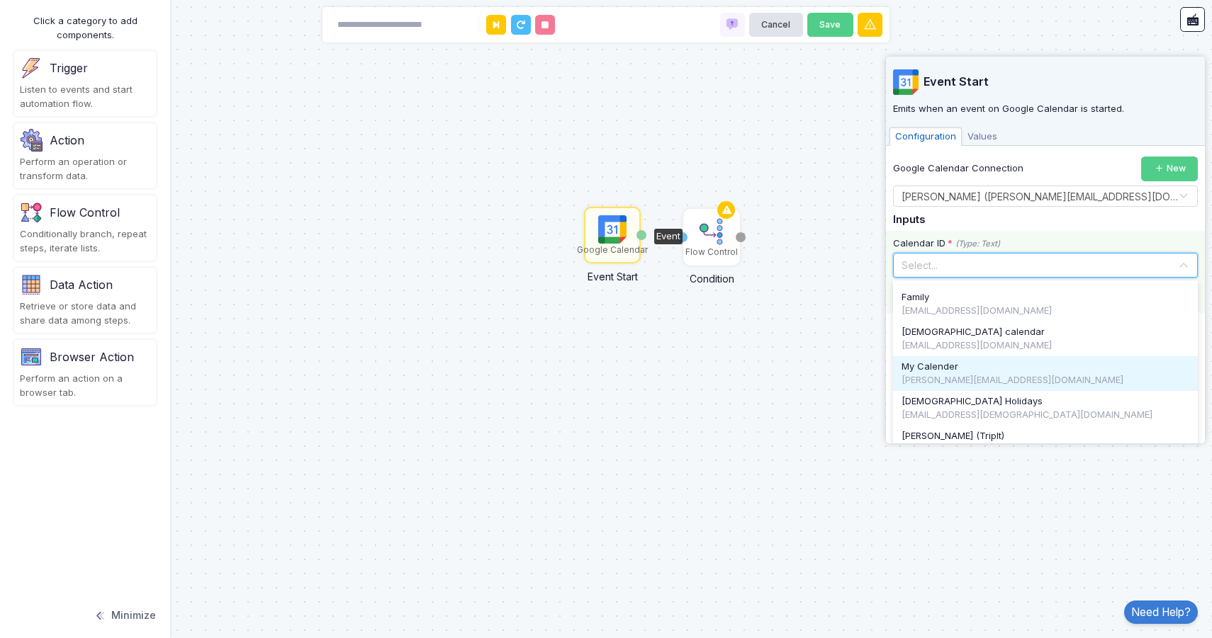
click at [939, 388] on div "[PERSON_NAME][EMAIL_ADDRESS][DOMAIN_NAME]" at bounding box center [1045, 380] width 288 height 14
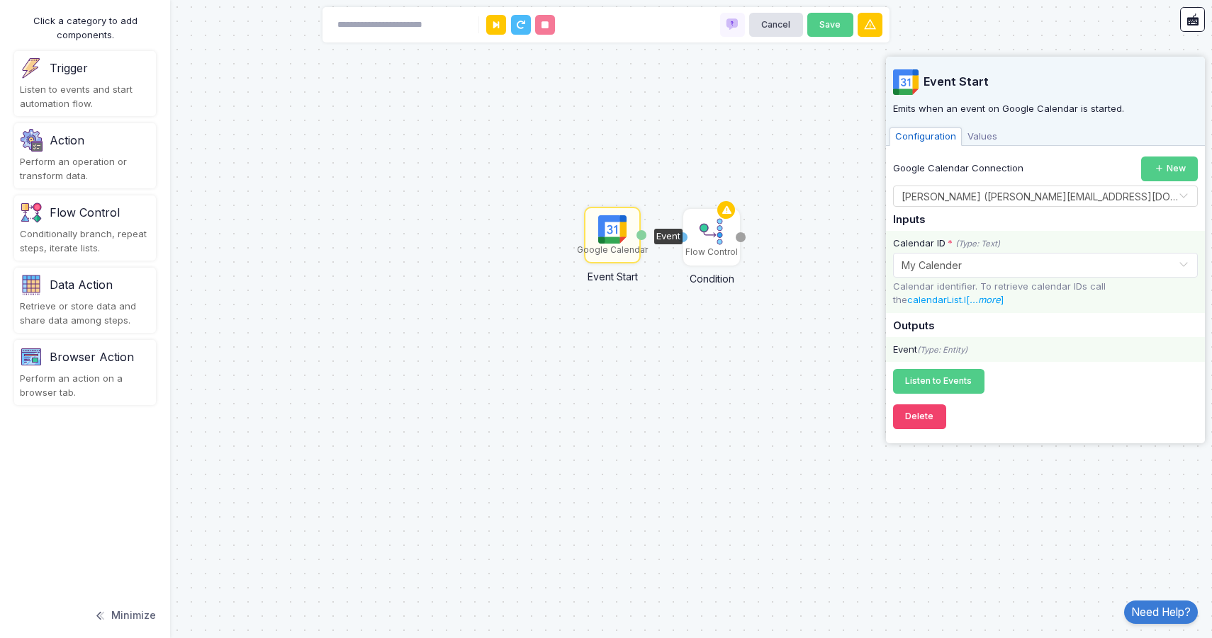
click at [1024, 344] on div "Event (Type: Entity)" at bounding box center [1045, 350] width 319 height 14
click at [1010, 318] on div "Google Calendar Connection New Select Connection × [PERSON_NAME] ([PERSON_NAME]…" at bounding box center [1045, 275] width 305 height 237
click at [971, 305] on icon "...more" at bounding box center [984, 299] width 31 height 11
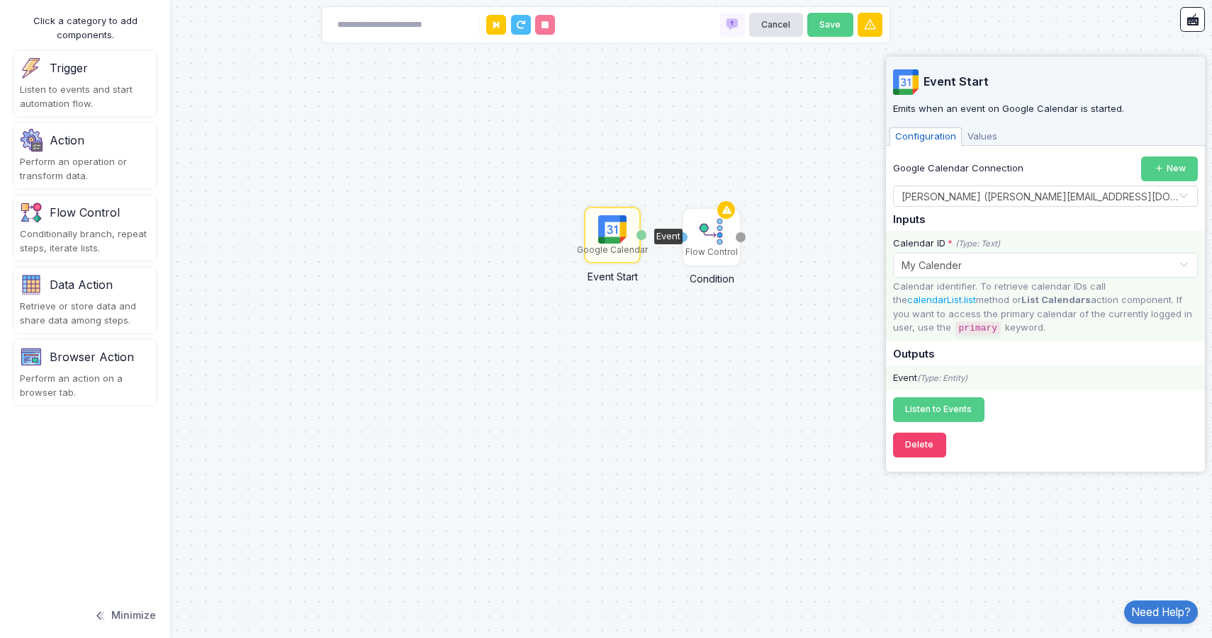
click at [930, 383] on icon "(Type: Entity)" at bounding box center [942, 378] width 50 height 10
click at [930, 413] on span "Listen to Events" at bounding box center [938, 409] width 67 height 11
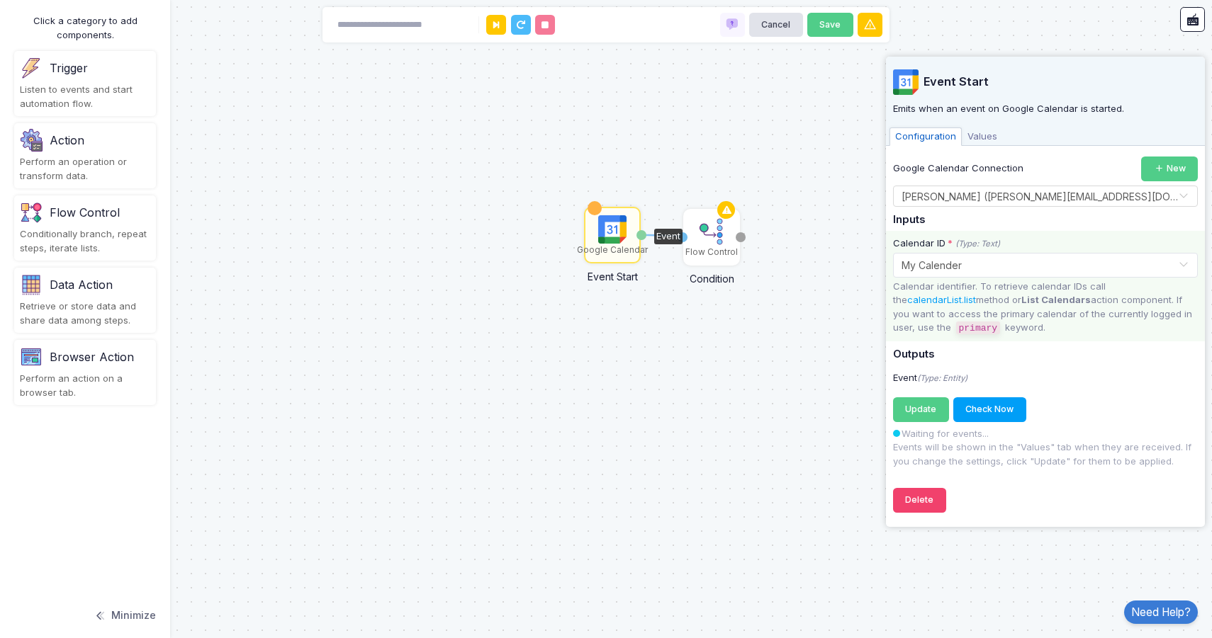
drag, startPoint x: 641, startPoint y: 232, endPoint x: 681, endPoint y: 235, distance: 40.5
click at [646, 235] on div "Event" at bounding box center [641, 235] width 10 height 10
drag, startPoint x: 685, startPoint y: 236, endPoint x: 635, endPoint y: 237, distance: 50.3
click at [1, 1] on div "Flow Control Condition Input Otherwise Google Calendar Event Start Event" at bounding box center [0, 0] width 1 height 1
drag, startPoint x: 641, startPoint y: 235, endPoint x: 684, endPoint y: 234, distance: 44.0
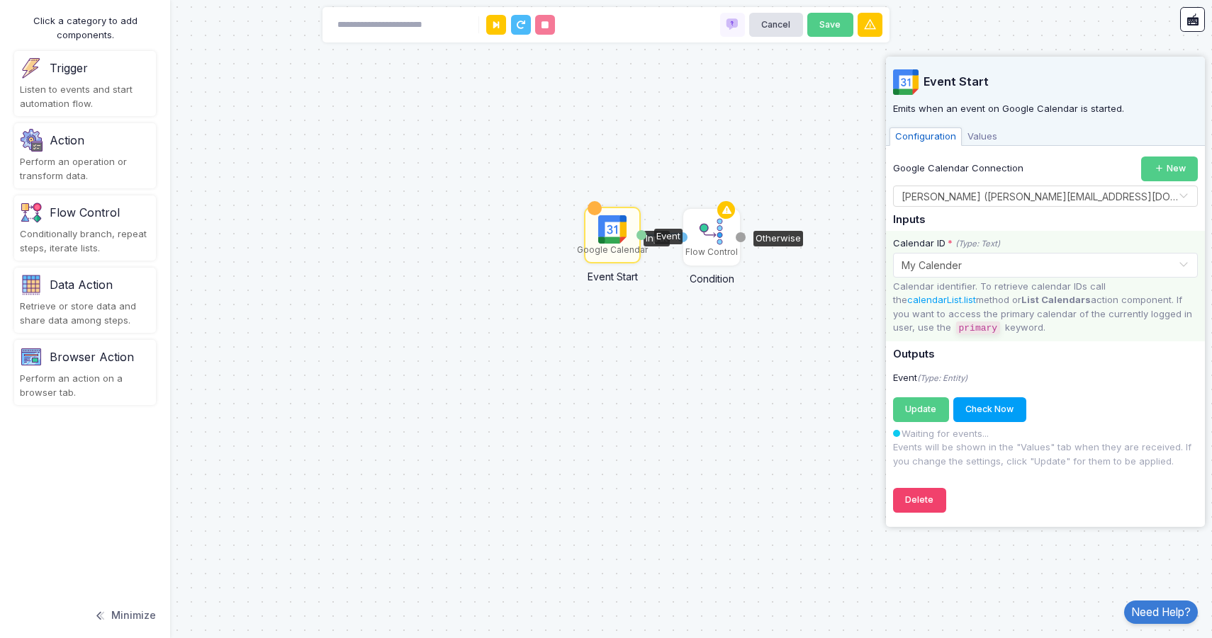
click at [1, 1] on div "1 Flow Control Condition Input Otherwise Google Calendar Event Start Event" at bounding box center [0, 0] width 1 height 1
click at [693, 289] on div "1 Flow Control Condition Input Otherwise Google Calendar Event Start Event" at bounding box center [606, 319] width 1212 height 638
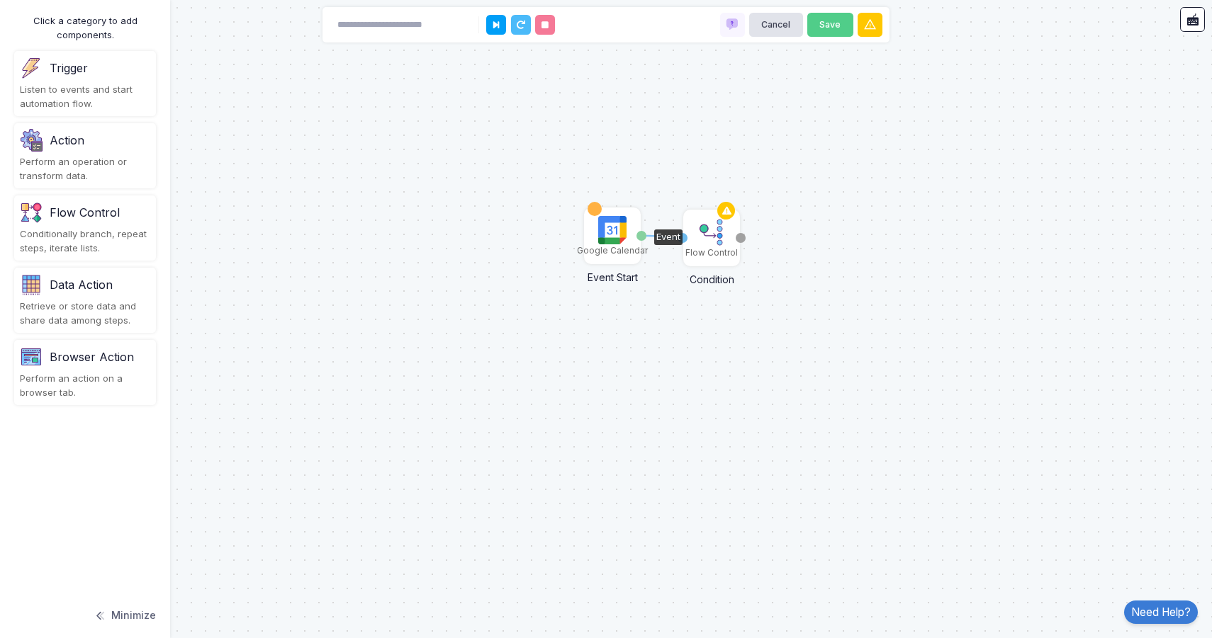
click at [616, 242] on img at bounding box center [612, 230] width 28 height 28
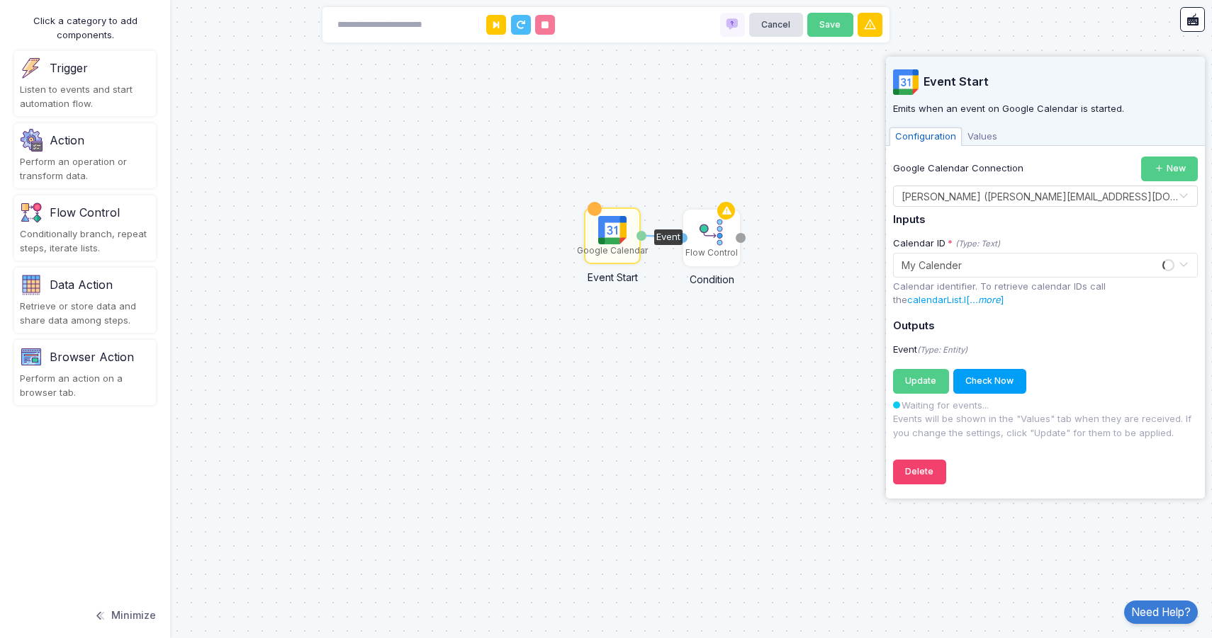
click at [976, 131] on span "Values" at bounding box center [981, 137] width 41 height 18
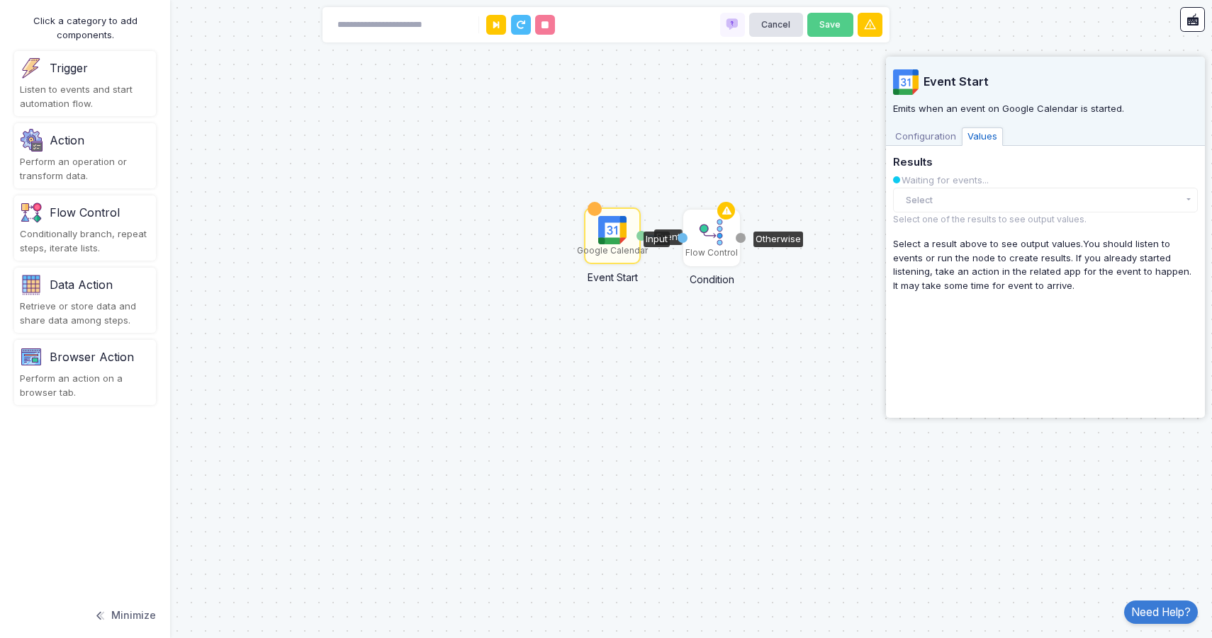
click at [707, 242] on img at bounding box center [711, 232] width 28 height 28
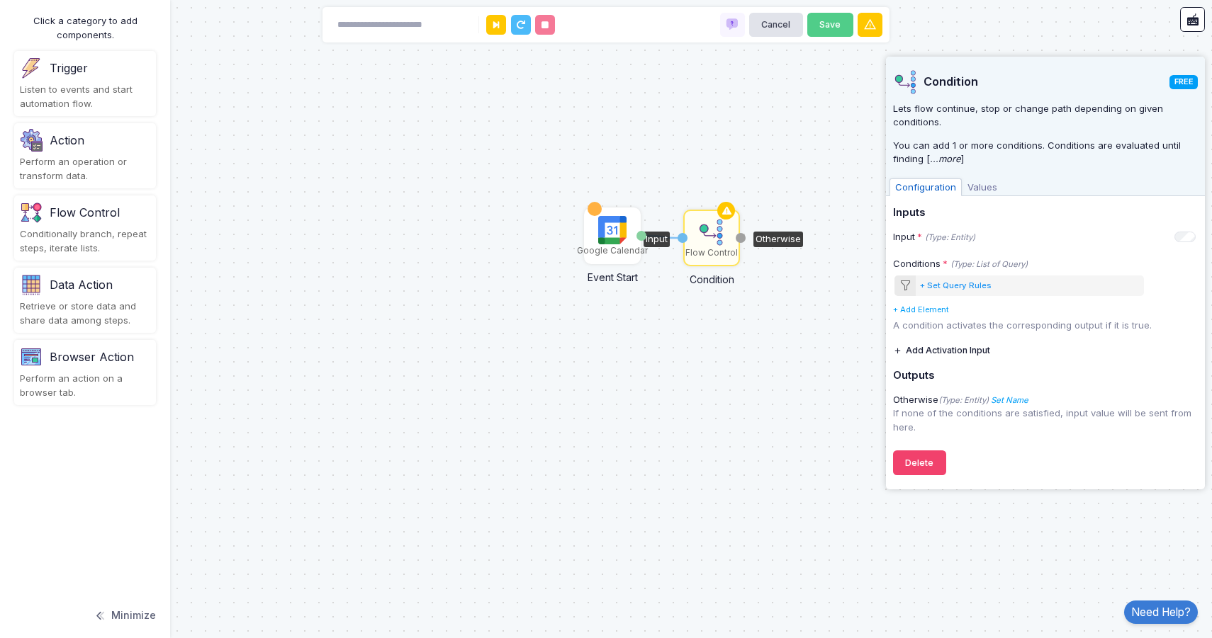
click at [987, 190] on span "Values" at bounding box center [981, 188] width 41 height 18
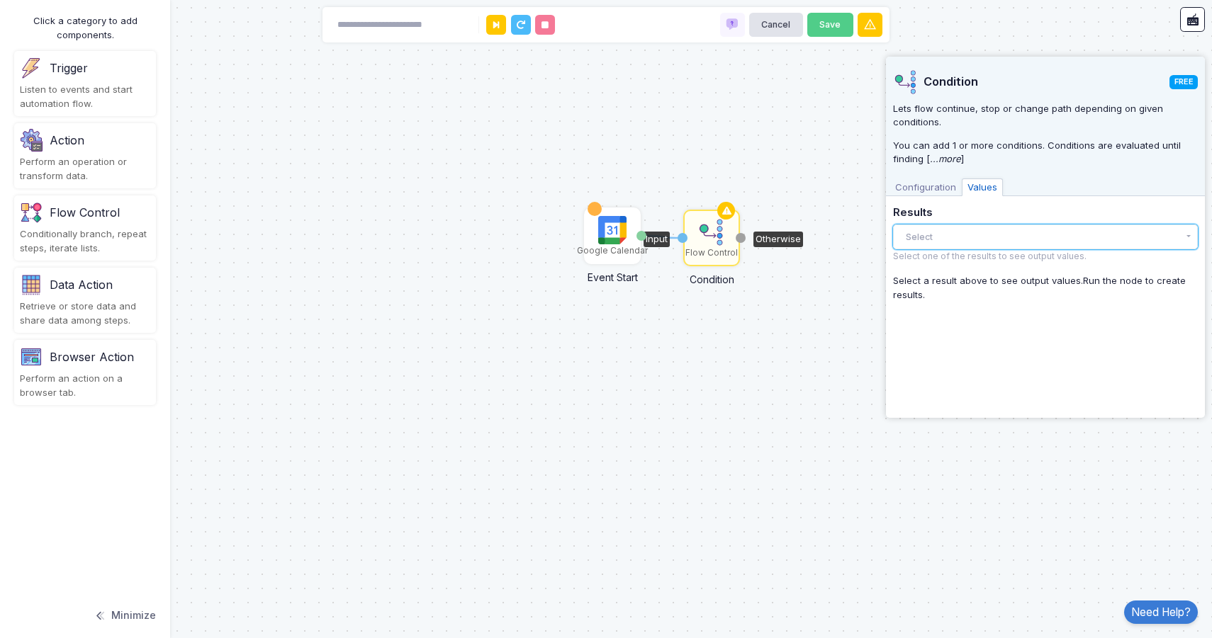
click at [932, 231] on button "Select" at bounding box center [1045, 237] width 305 height 25
click at [935, 193] on span "Configuration" at bounding box center [925, 188] width 72 height 18
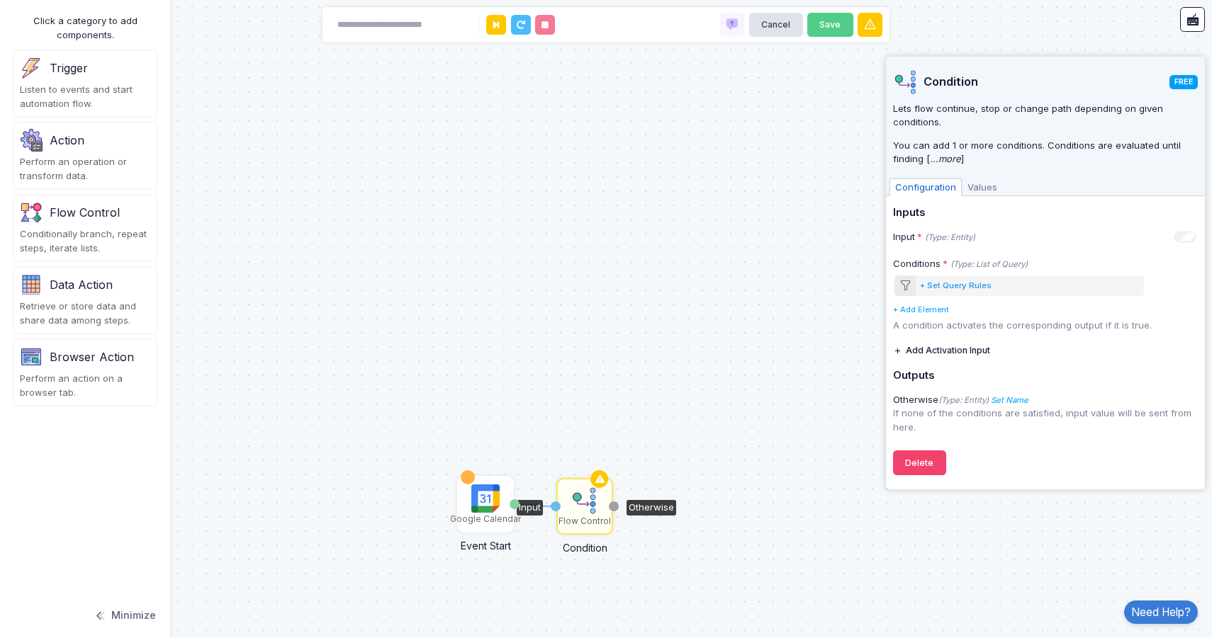
drag, startPoint x: 413, startPoint y: 68, endPoint x: 276, endPoint y: 334, distance: 298.8
click at [278, 335] on div "1 Flow Control Condition Input Otherwise Google Calendar Event Start Event" at bounding box center [606, 319] width 1212 height 638
